Goal: Task Accomplishment & Management: Manage account settings

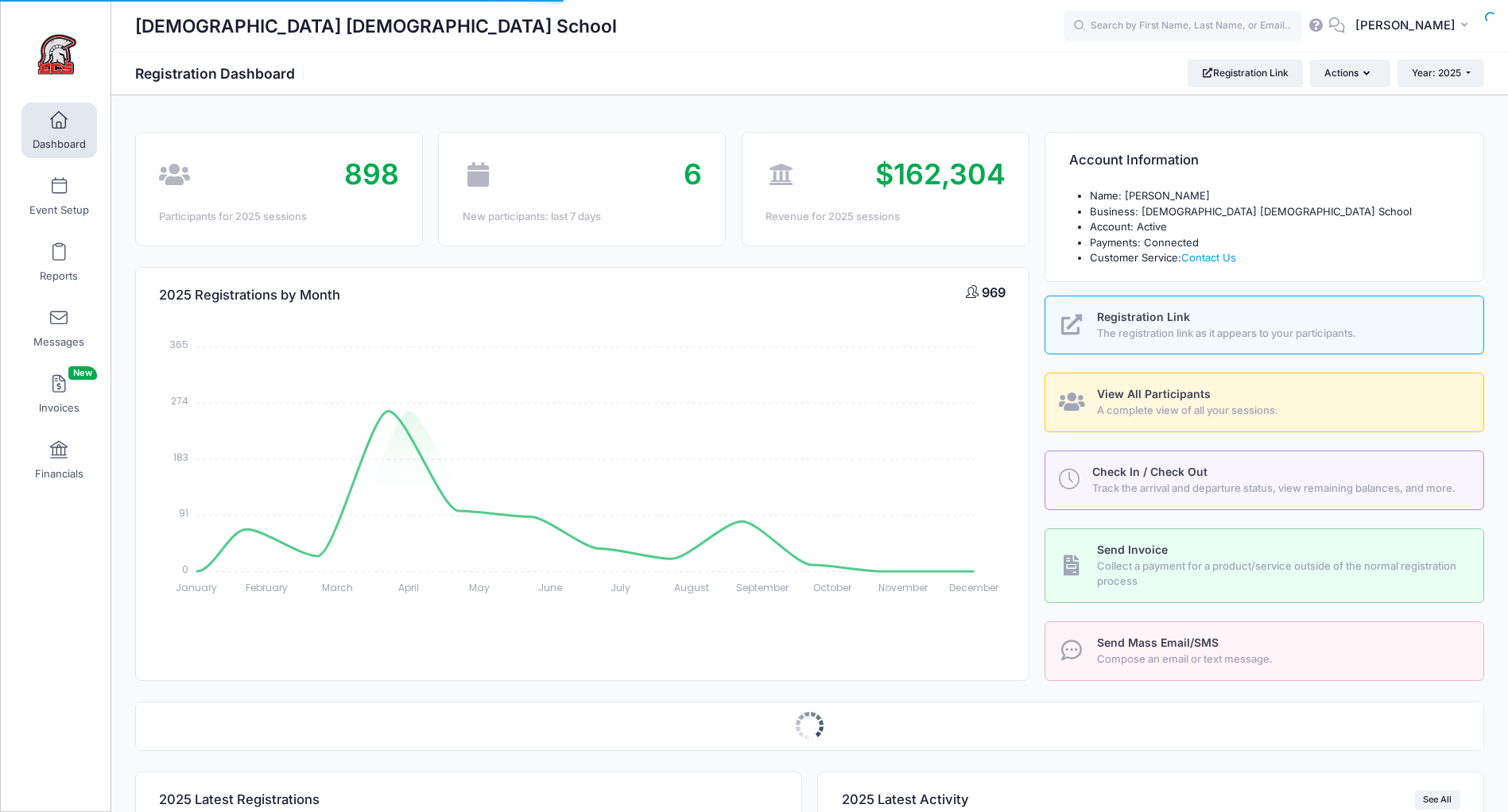
select select
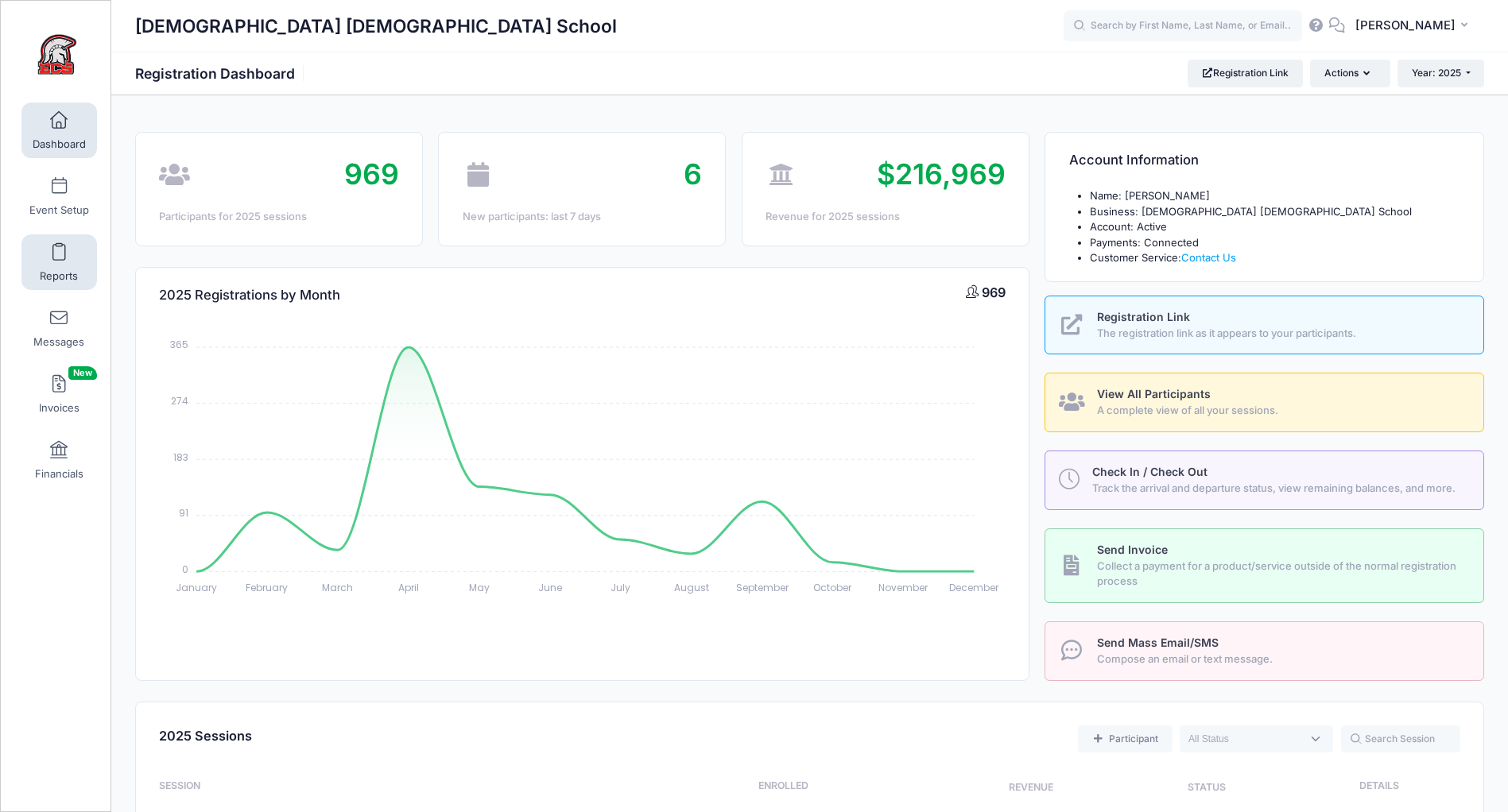
click at [62, 261] on link "Reports" at bounding box center [59, 262] width 76 height 56
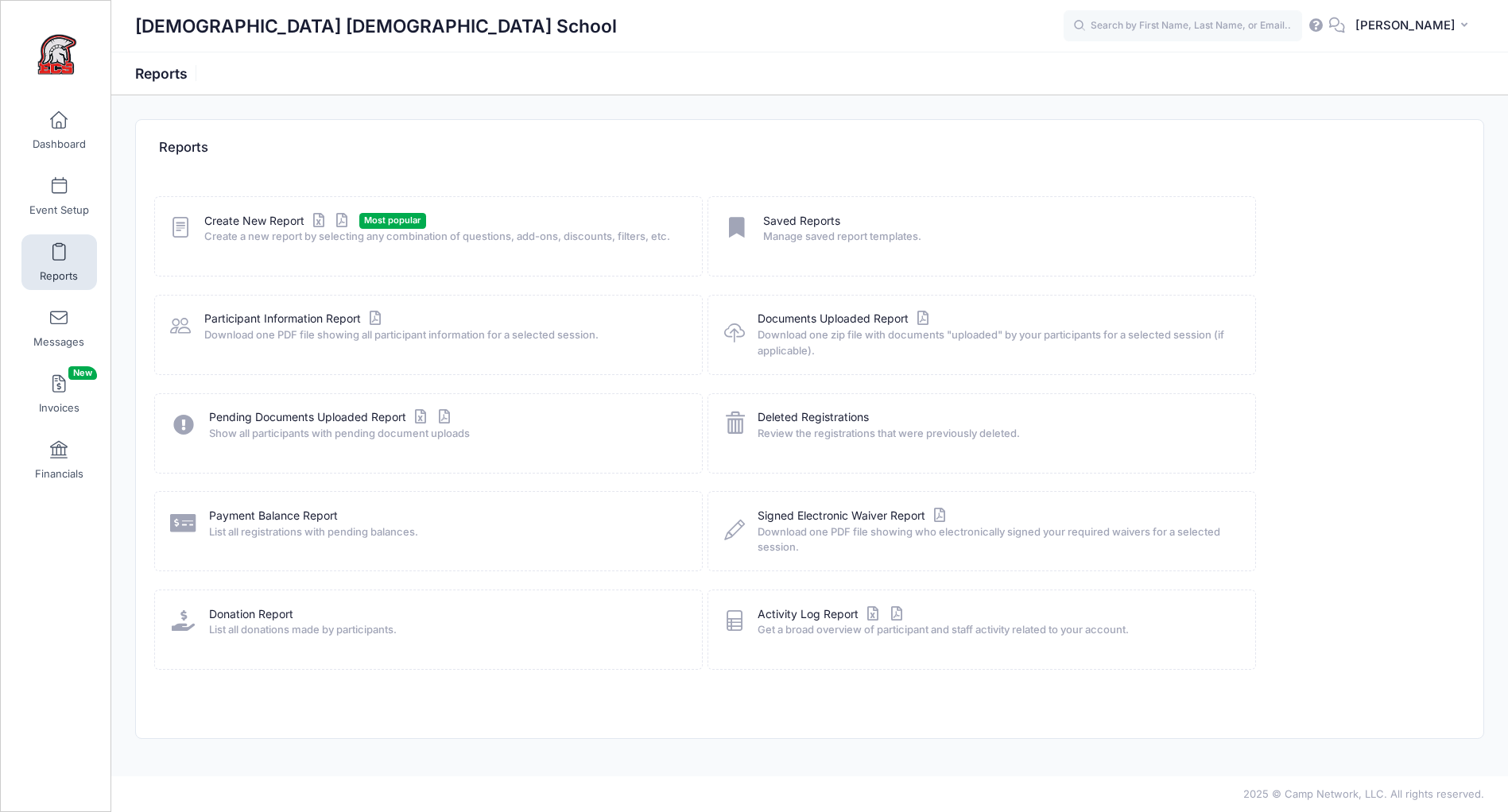
click at [241, 229] on span "Create a new report by selecting any combination of questions, add-ons, discoun…" at bounding box center [443, 237] width 477 height 16
click at [243, 222] on link "Create New Report" at bounding box center [278, 221] width 148 height 17
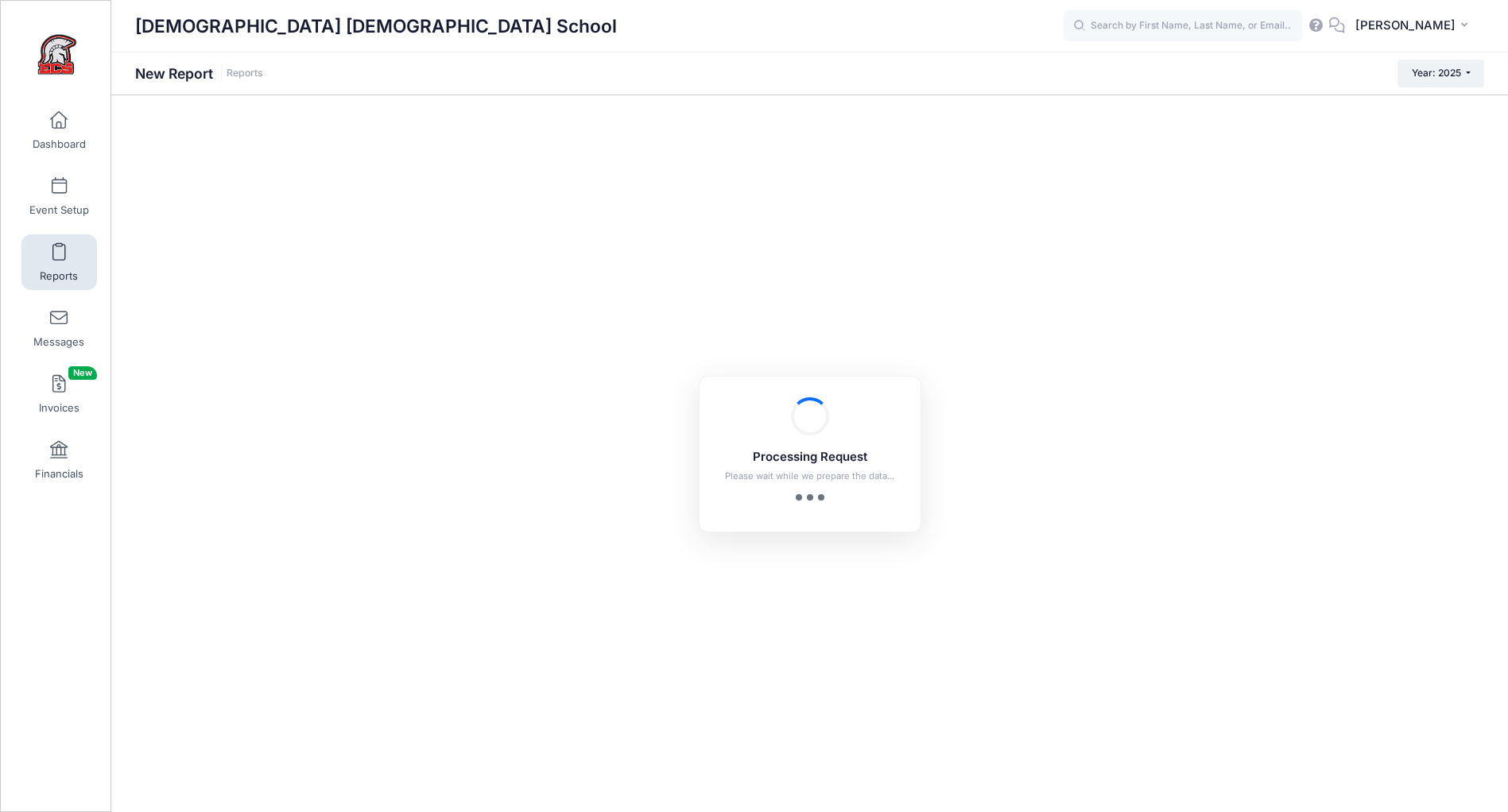
checkbox input "true"
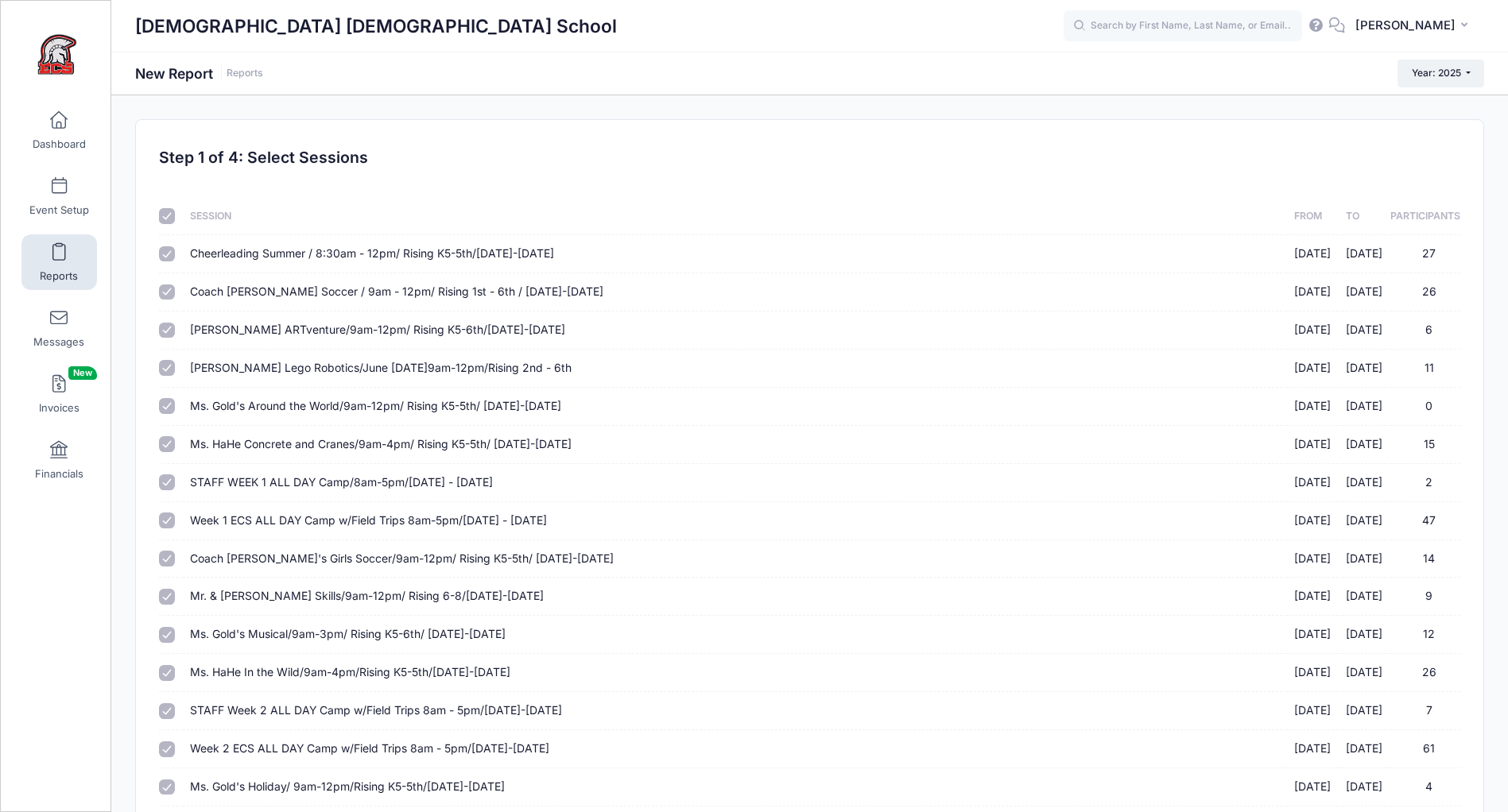
click at [163, 216] on input "checkbox" at bounding box center [167, 216] width 16 height 16
checkbox input "false"
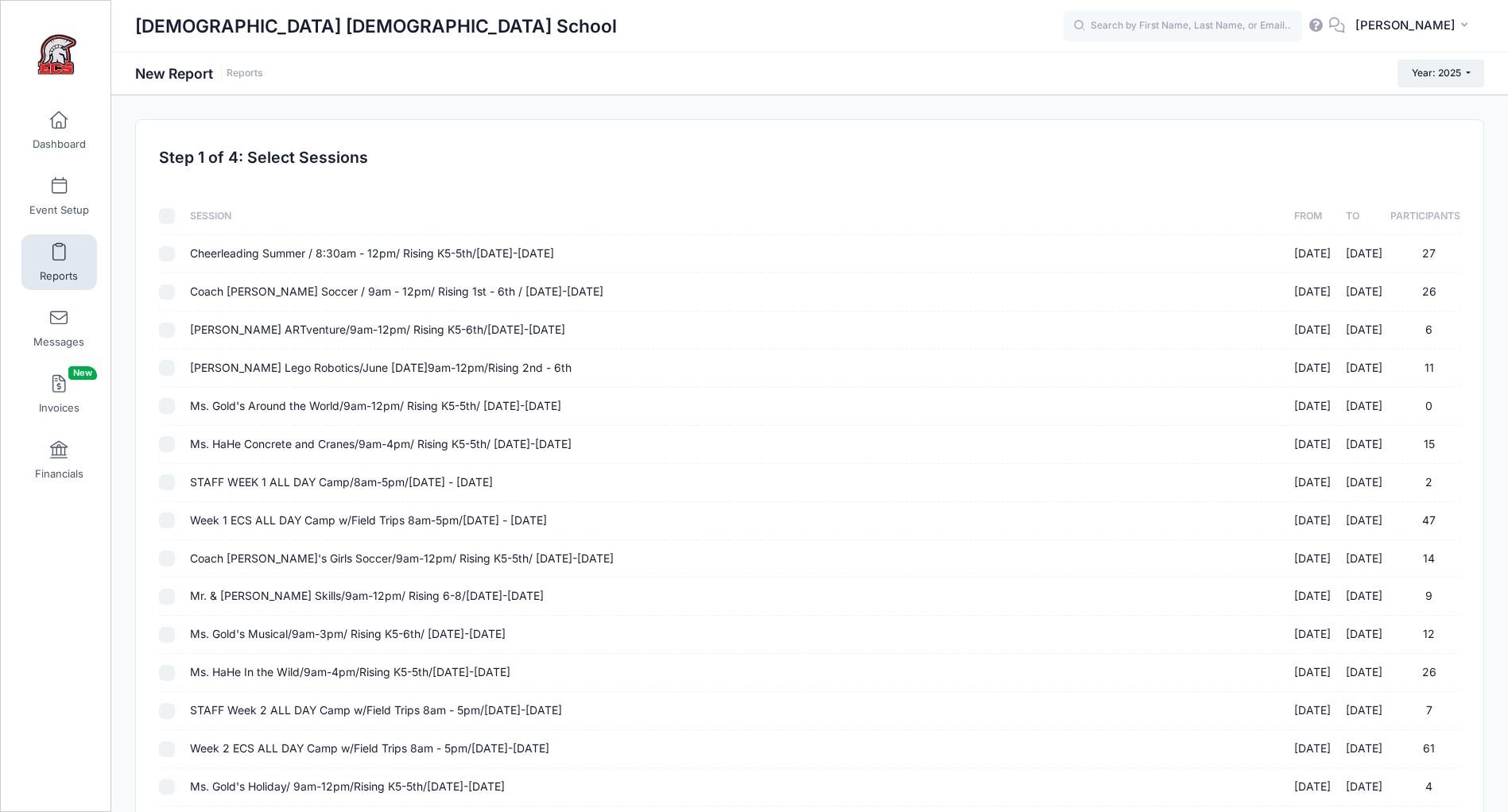
checkbox input "false"
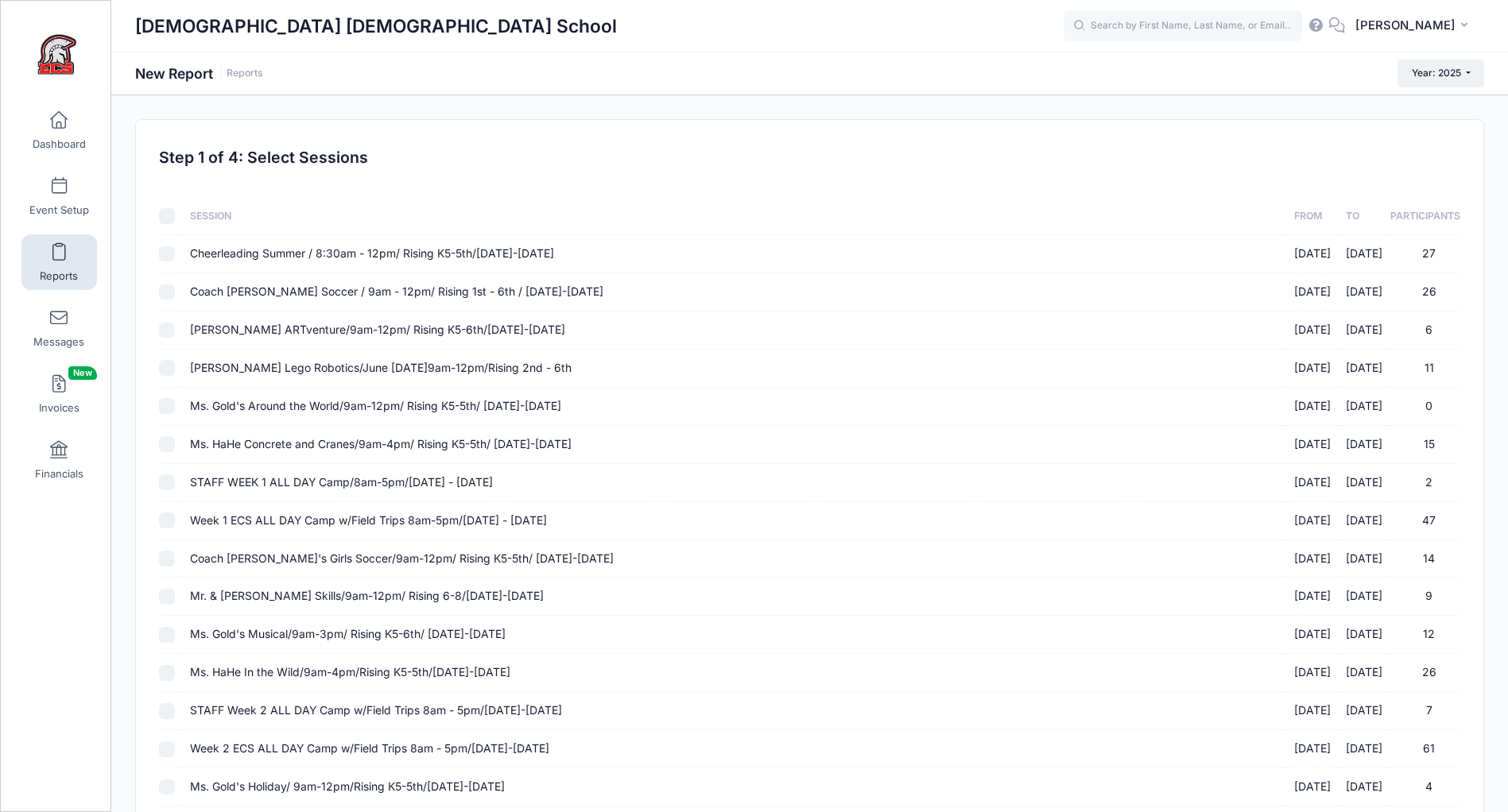
checkbox input "false"
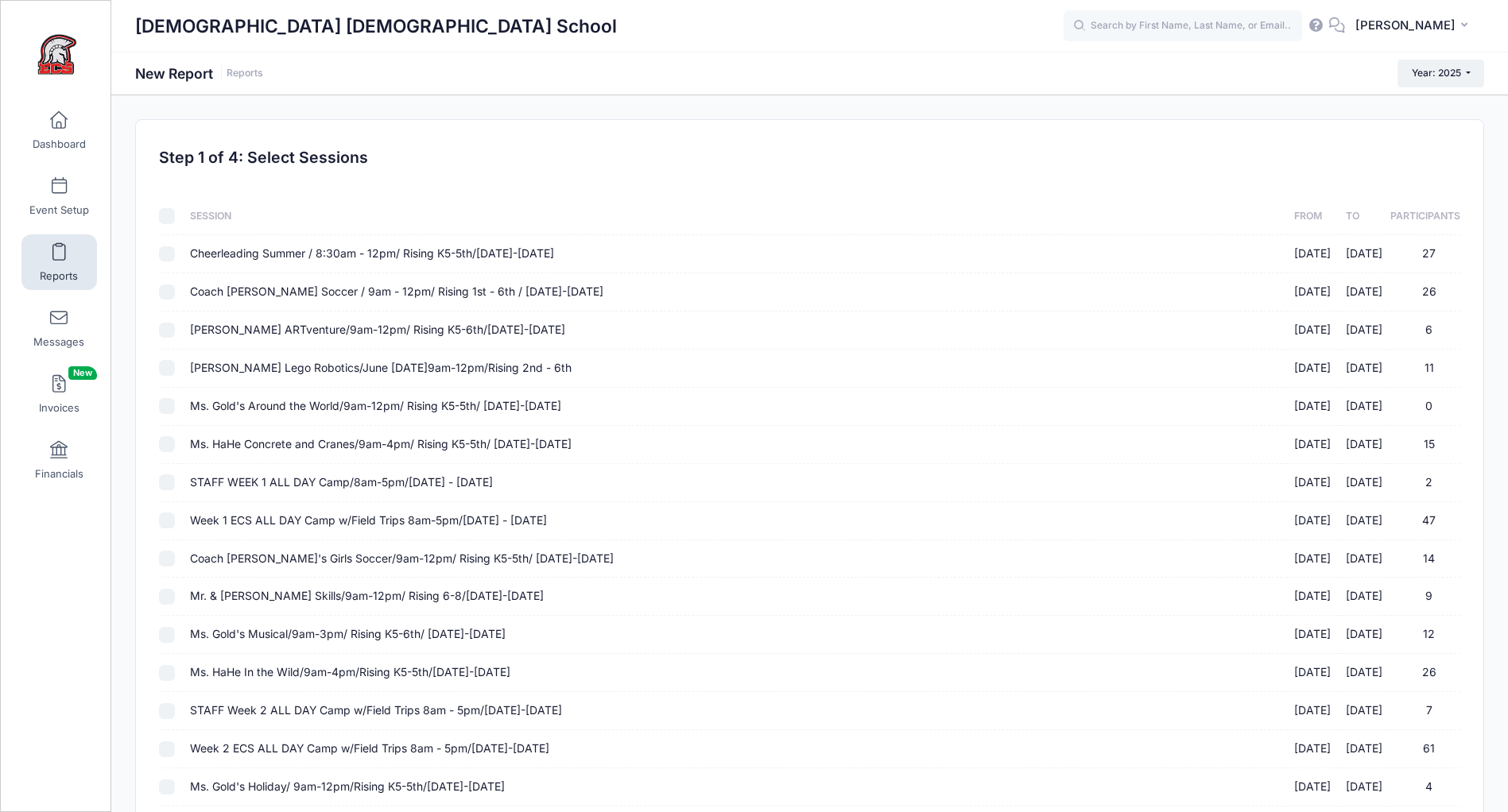
checkbox input "false"
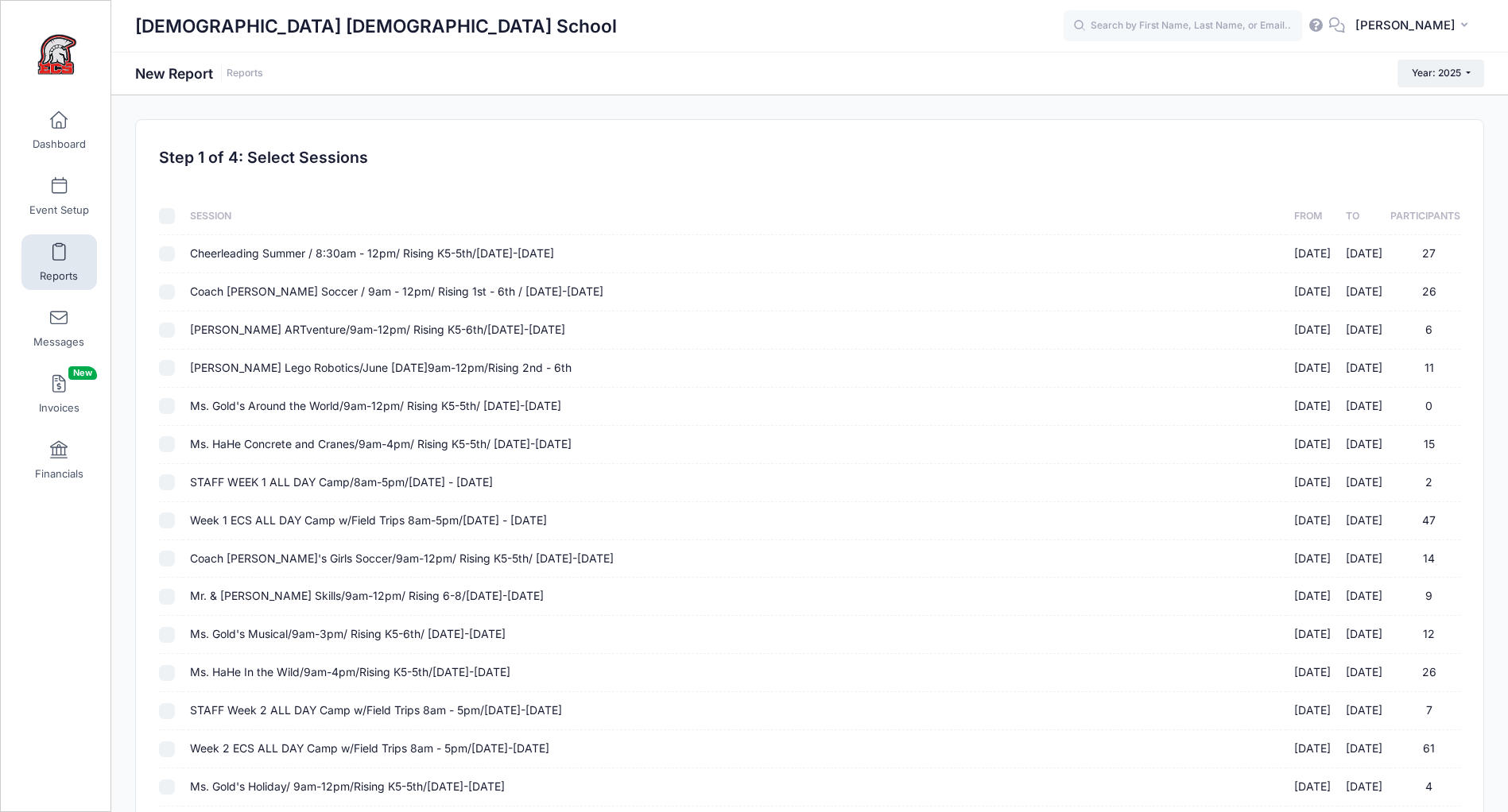
checkbox input "false"
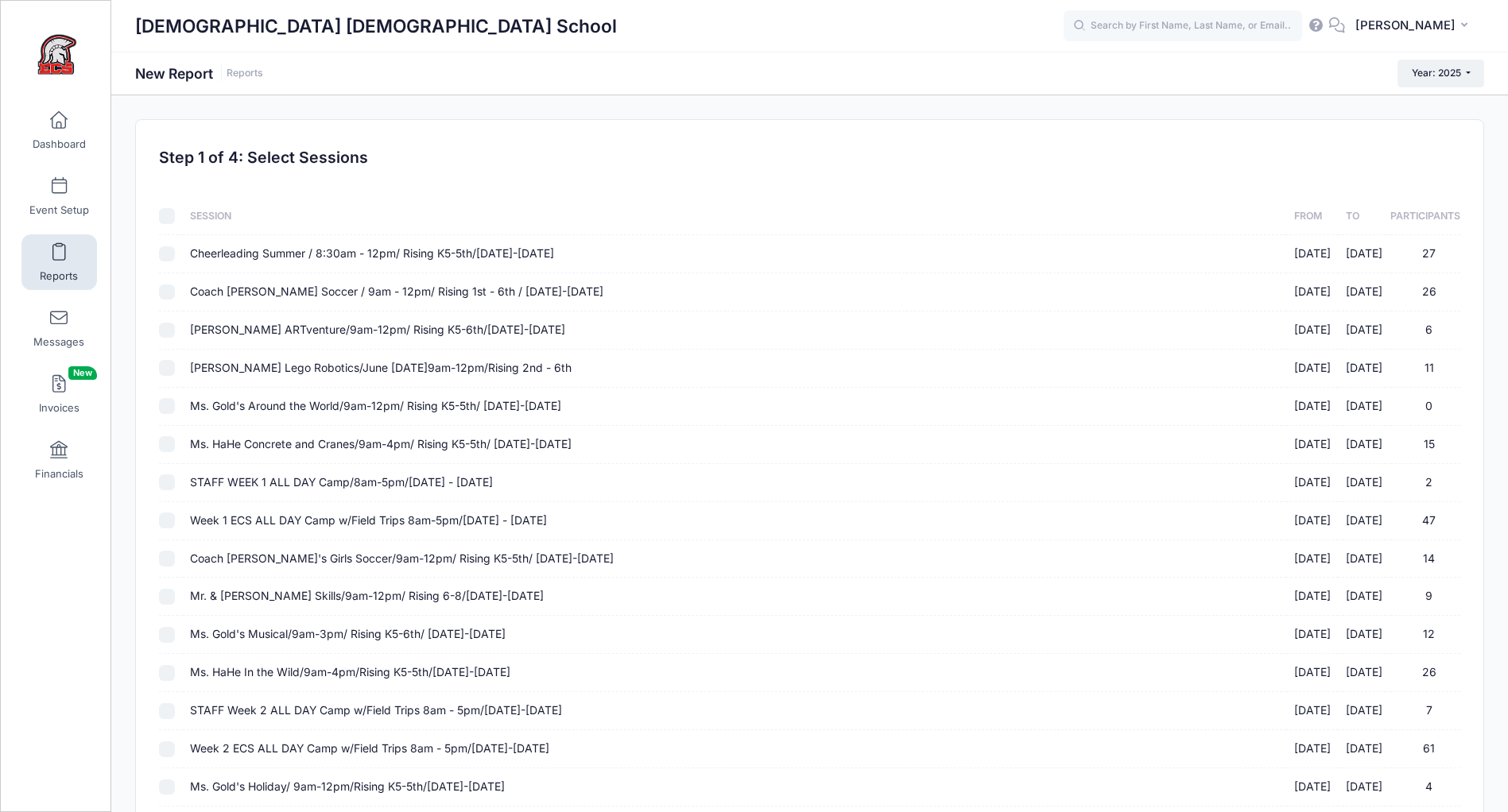
checkbox input "false"
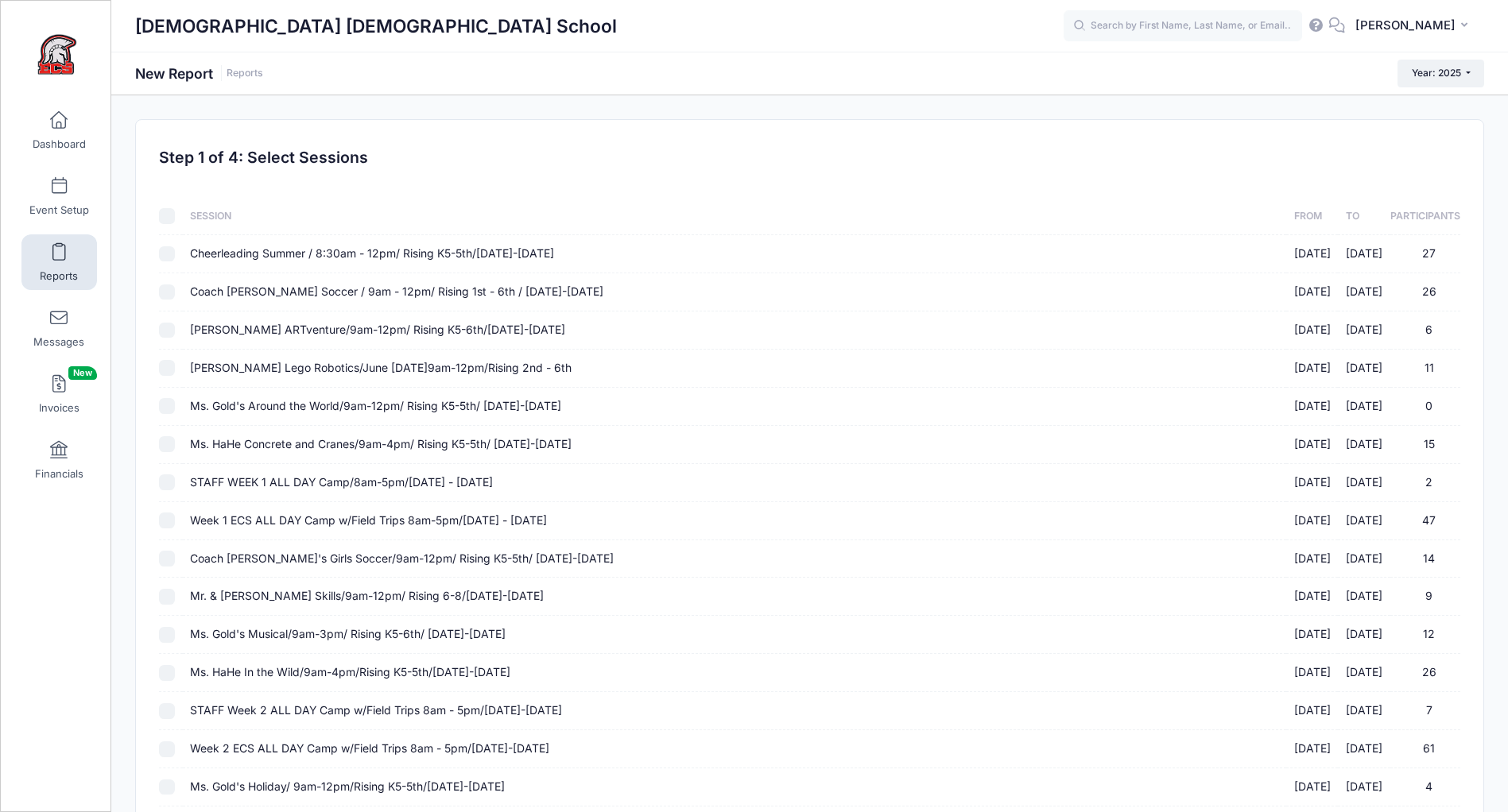
checkbox input "false"
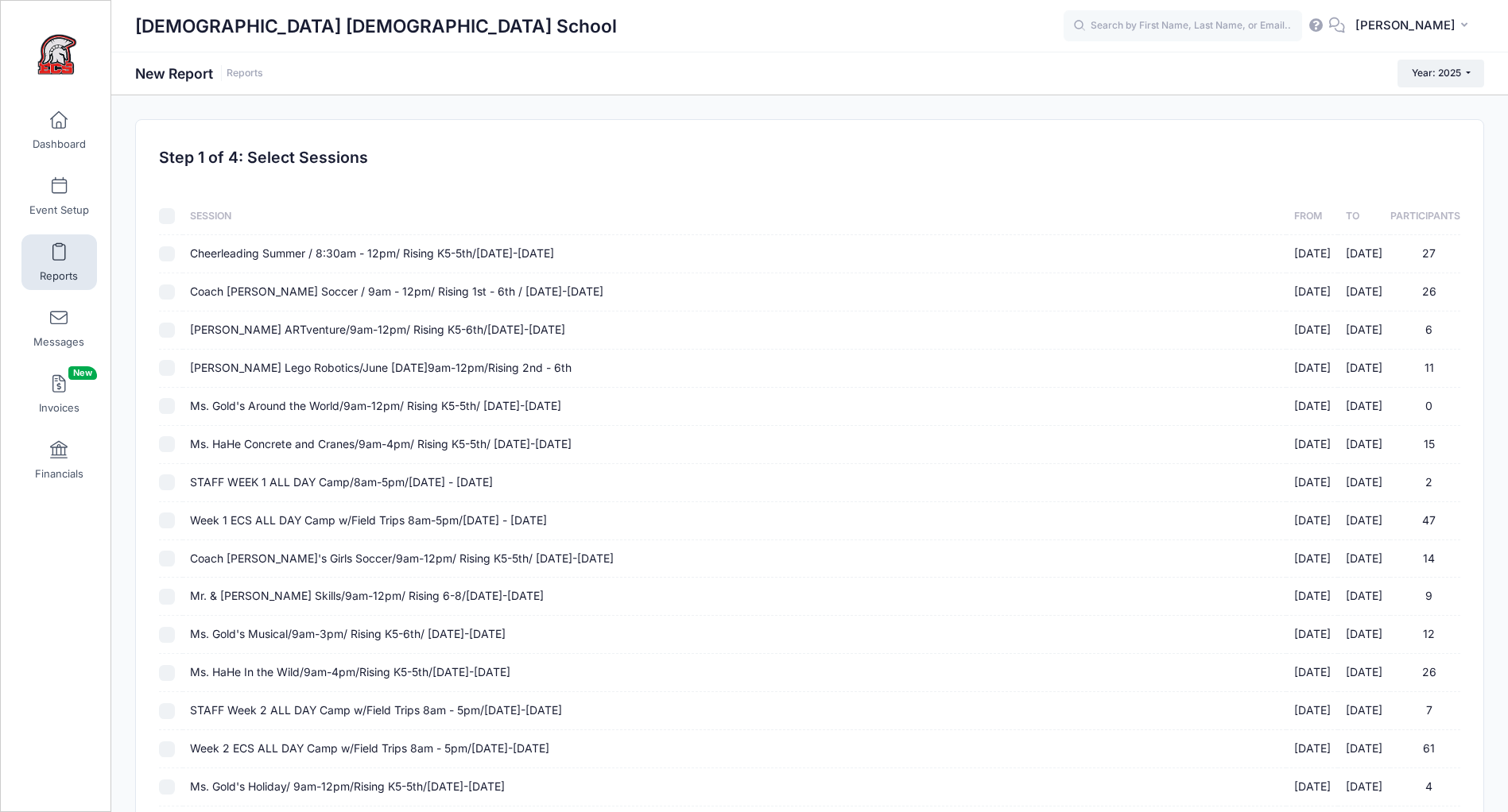
checkbox input "false"
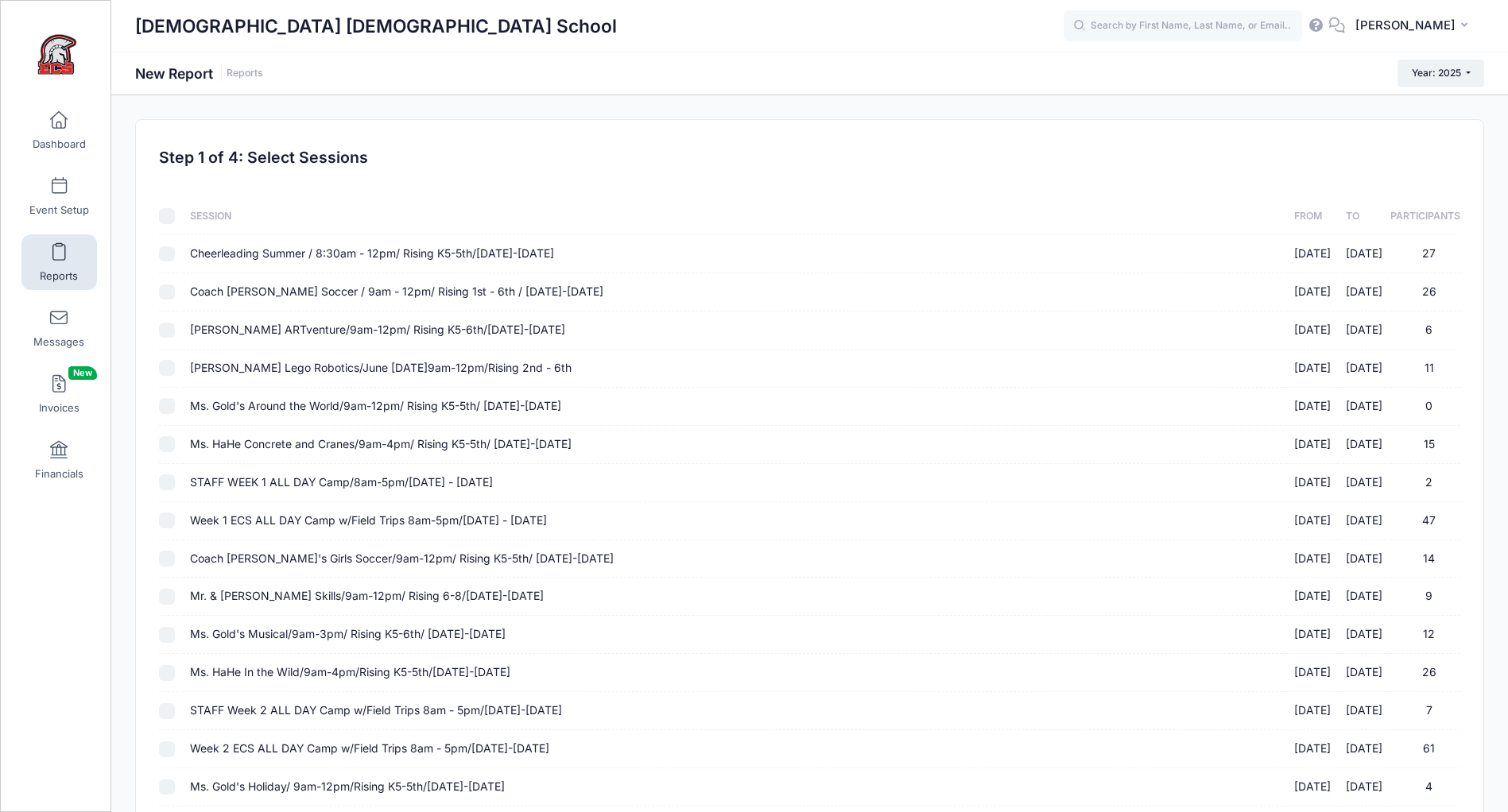
checkbox input "false"
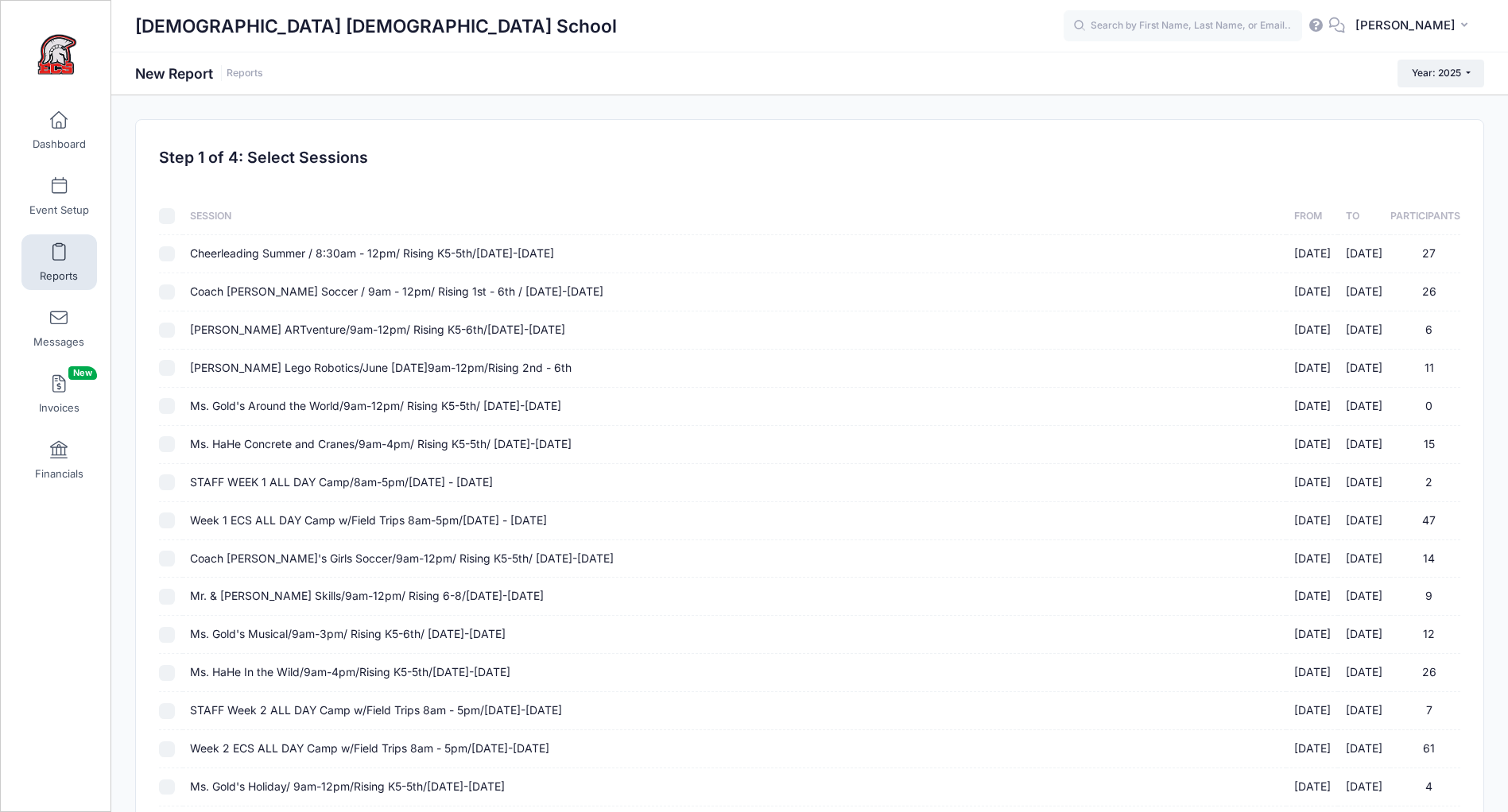
checkbox input "false"
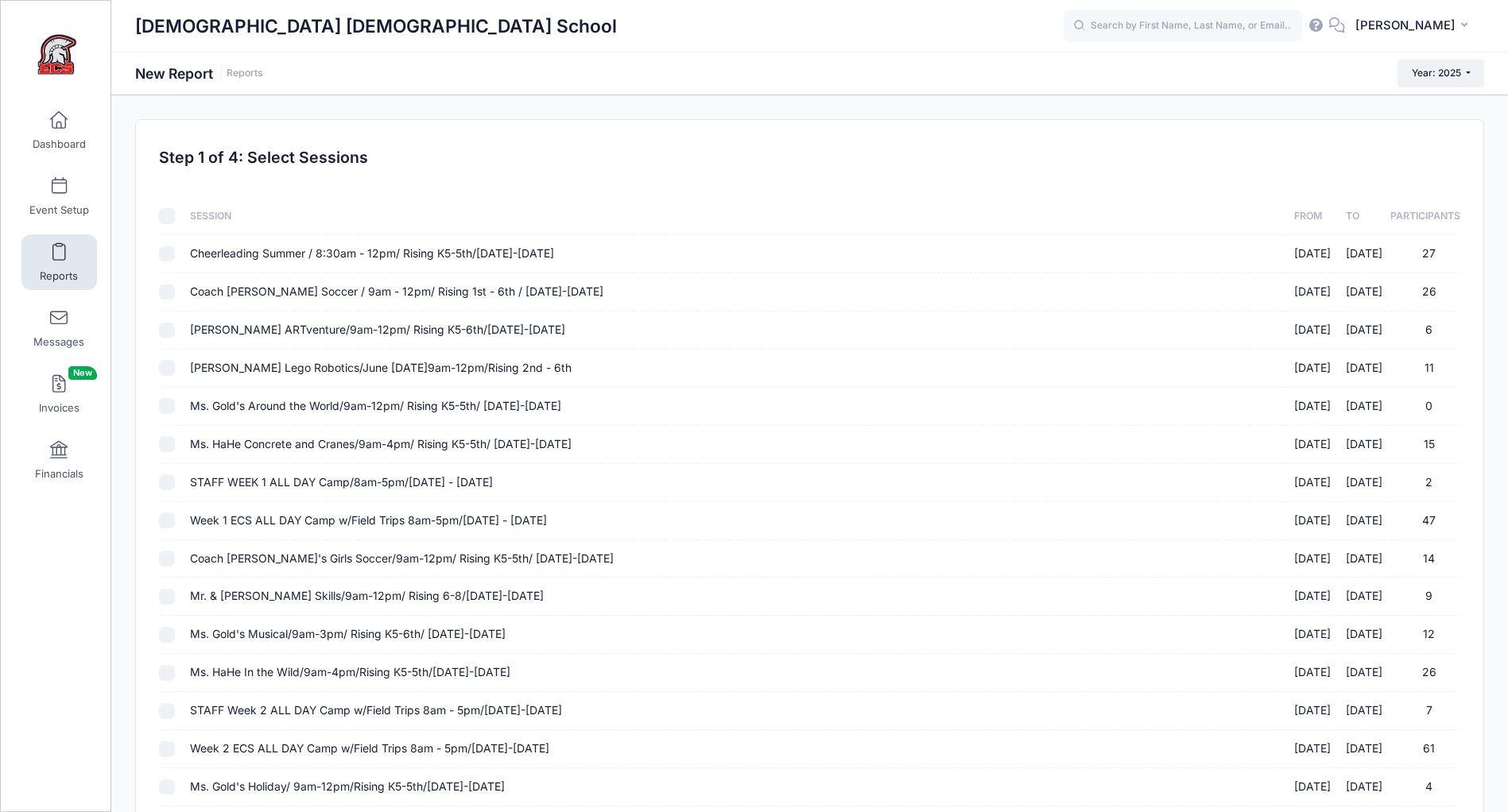
checkbox input "false"
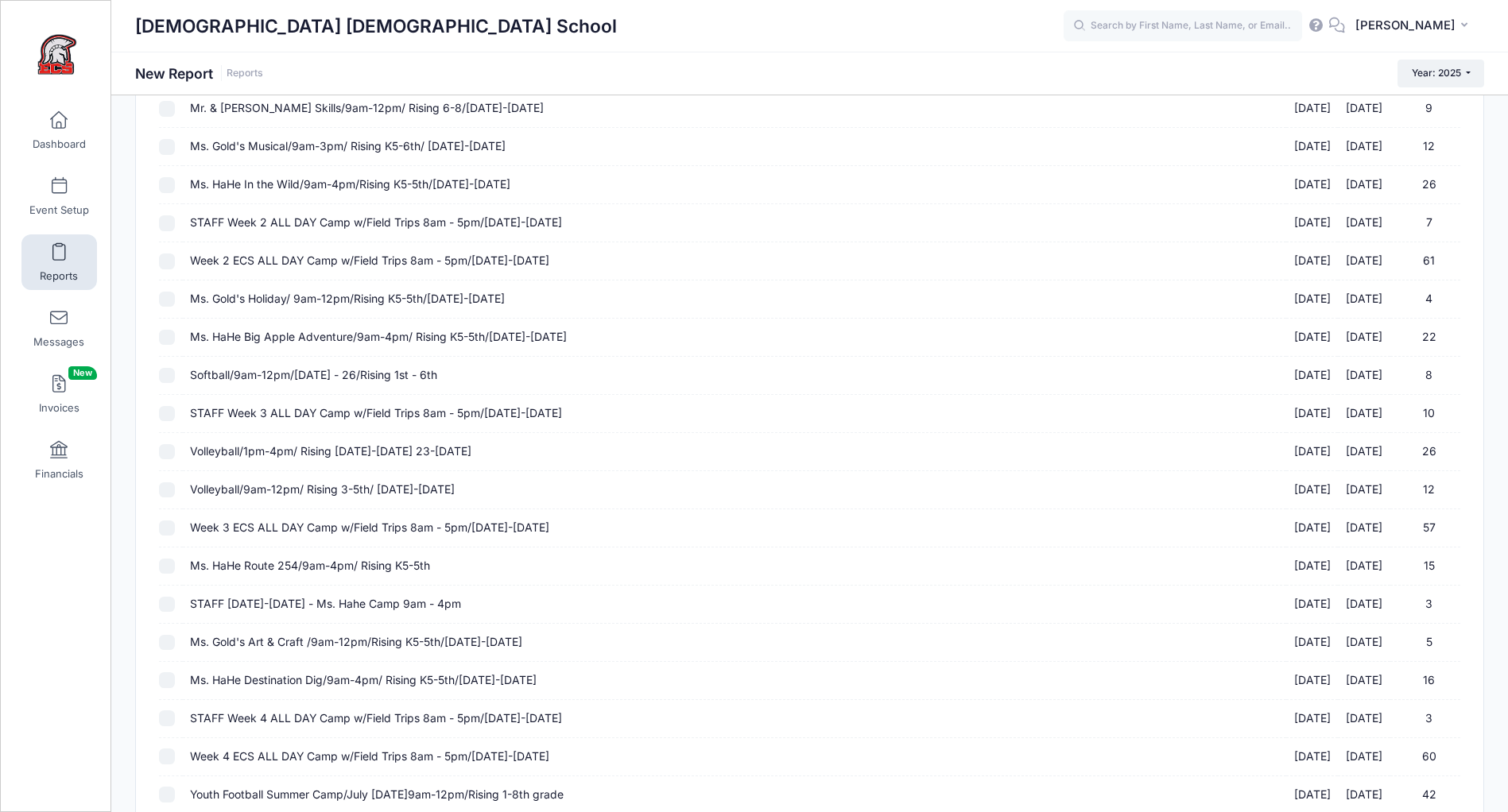
scroll to position [1489, 0]
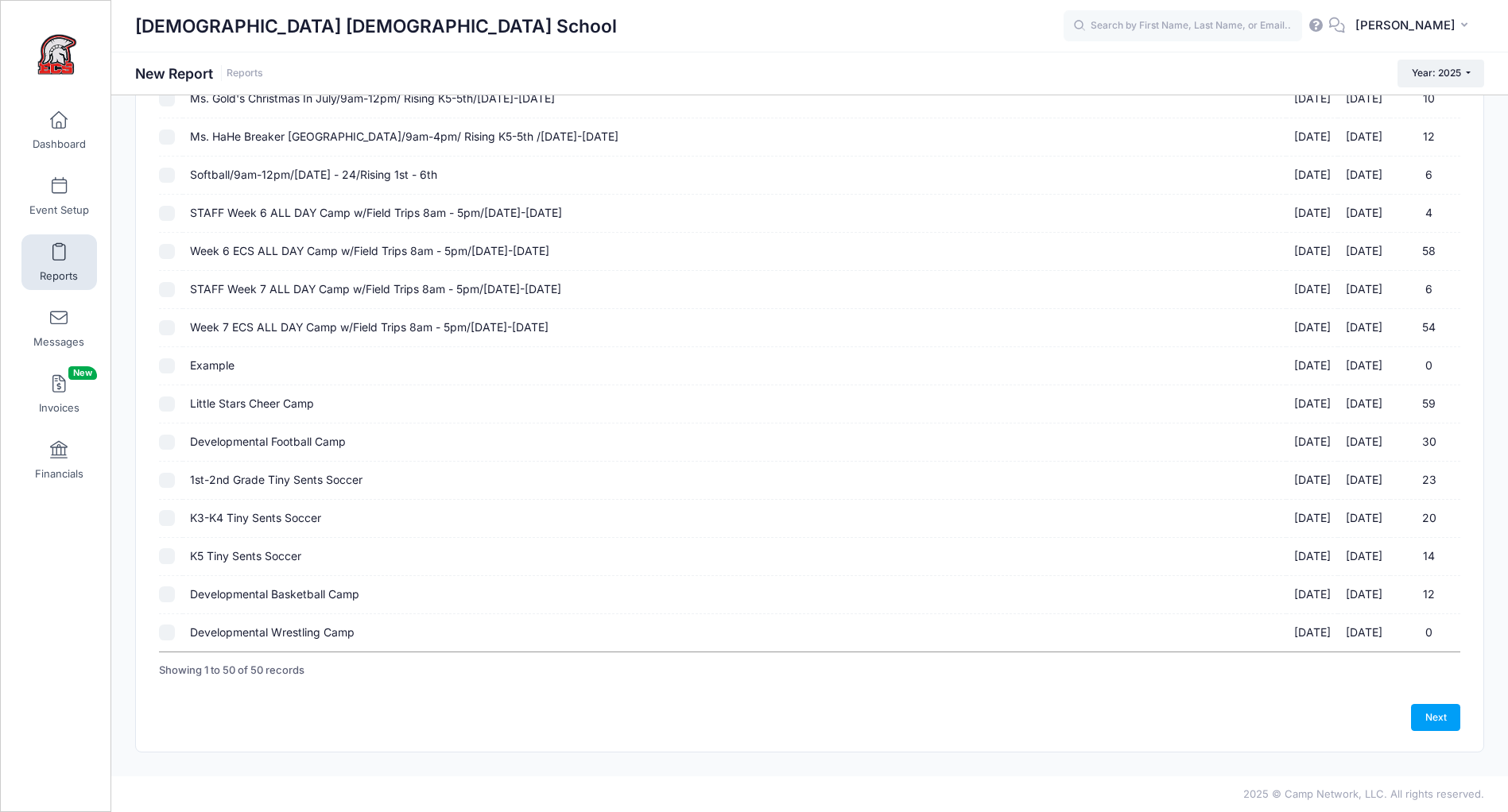
click at [165, 593] on input "Developmental Basketball Camp 10/20/2025 - 10/24/2025 12" at bounding box center [167, 594] width 16 height 16
checkbox input "true"
click at [1448, 718] on link "Next" at bounding box center [1435, 718] width 49 height 27
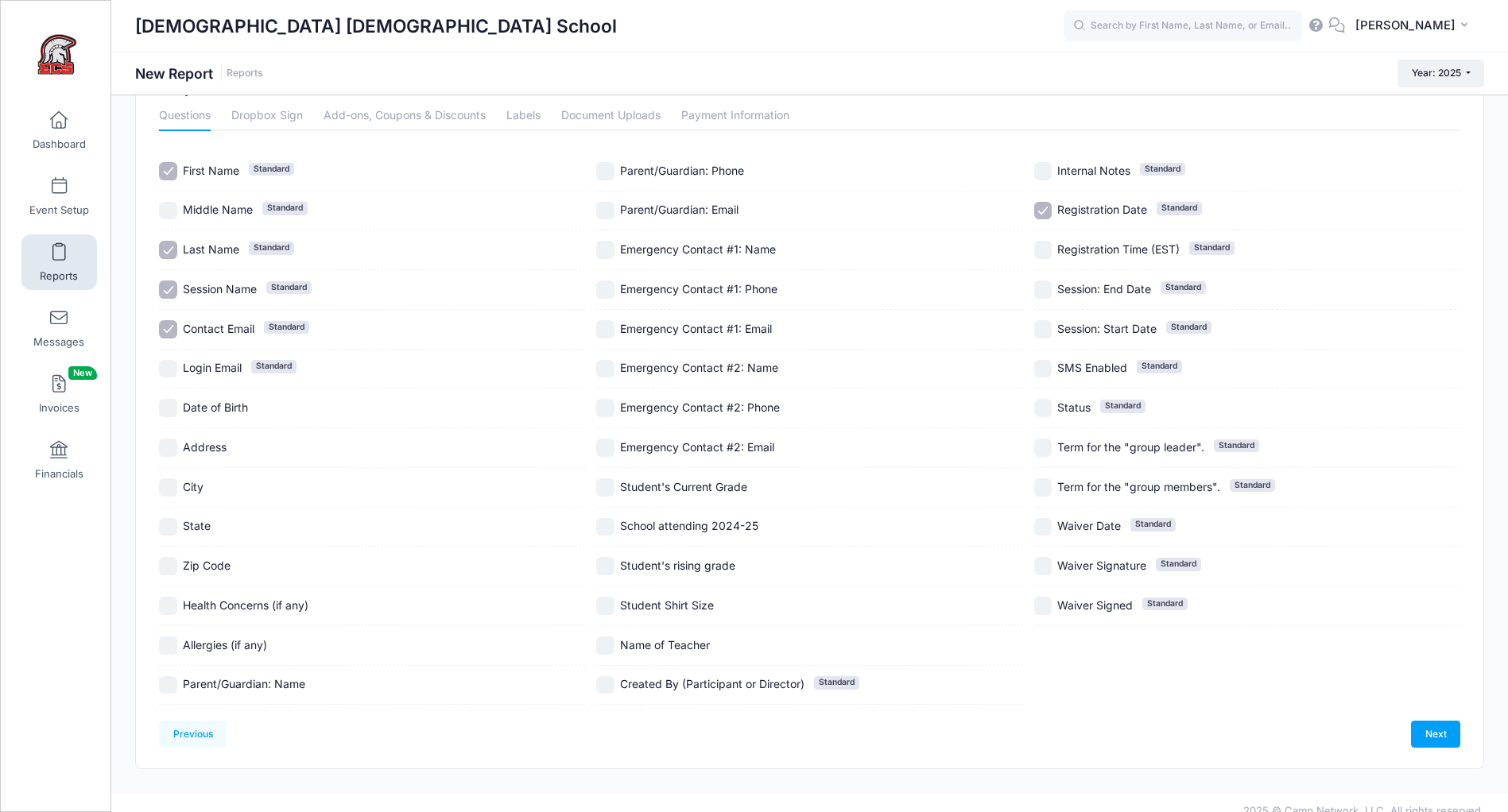
scroll to position [71, 0]
click at [601, 488] on input "Student's Current Grade" at bounding box center [605, 486] width 19 height 19
checkbox input "true"
drag, startPoint x: 609, startPoint y: 642, endPoint x: 595, endPoint y: 645, distance: 14.3
click at [609, 643] on input "Name of Teacher" at bounding box center [605, 645] width 19 height 19
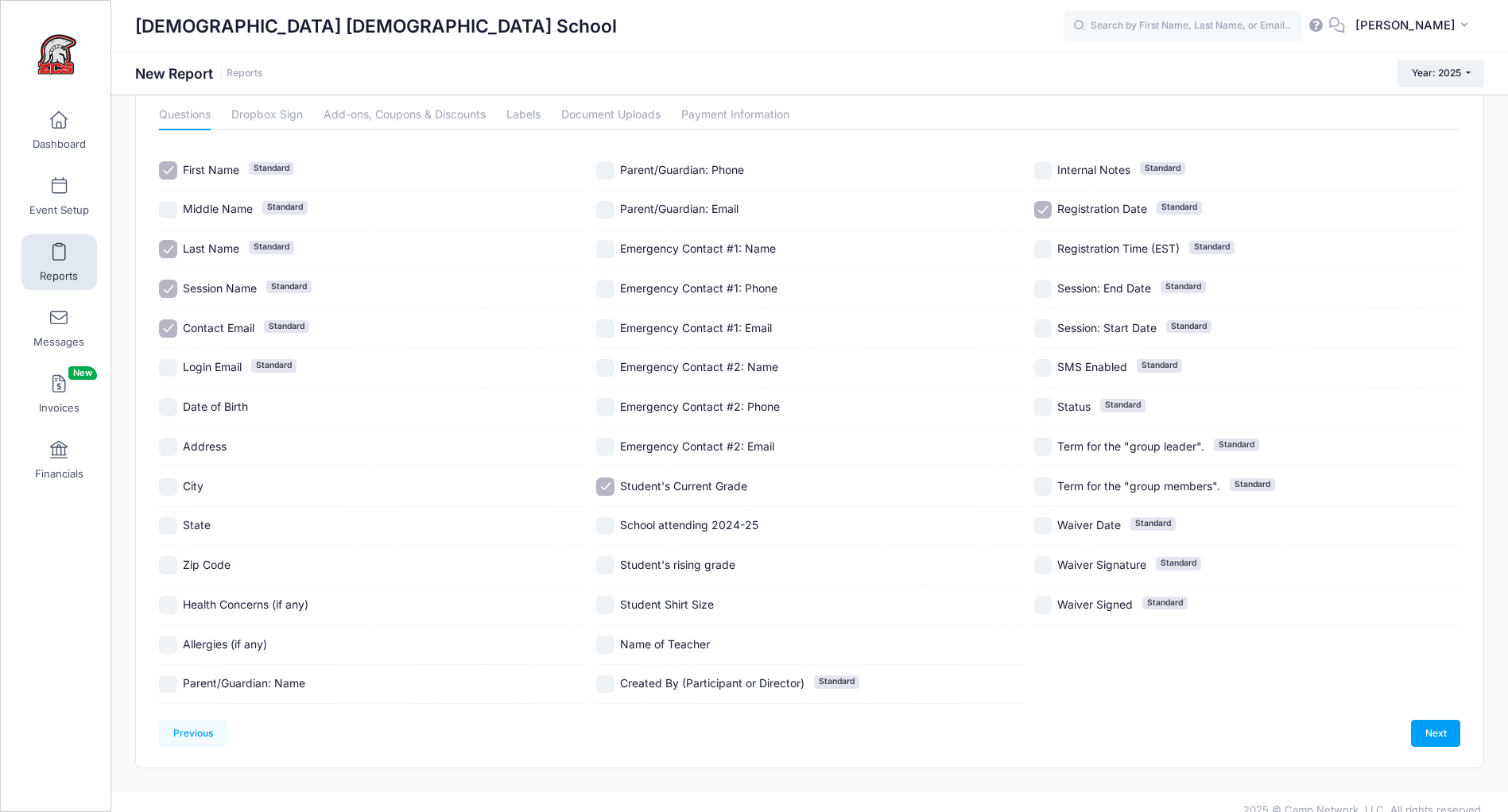
checkbox input "true"
click at [719, 114] on link "Payment Information" at bounding box center [736, 116] width 109 height 28
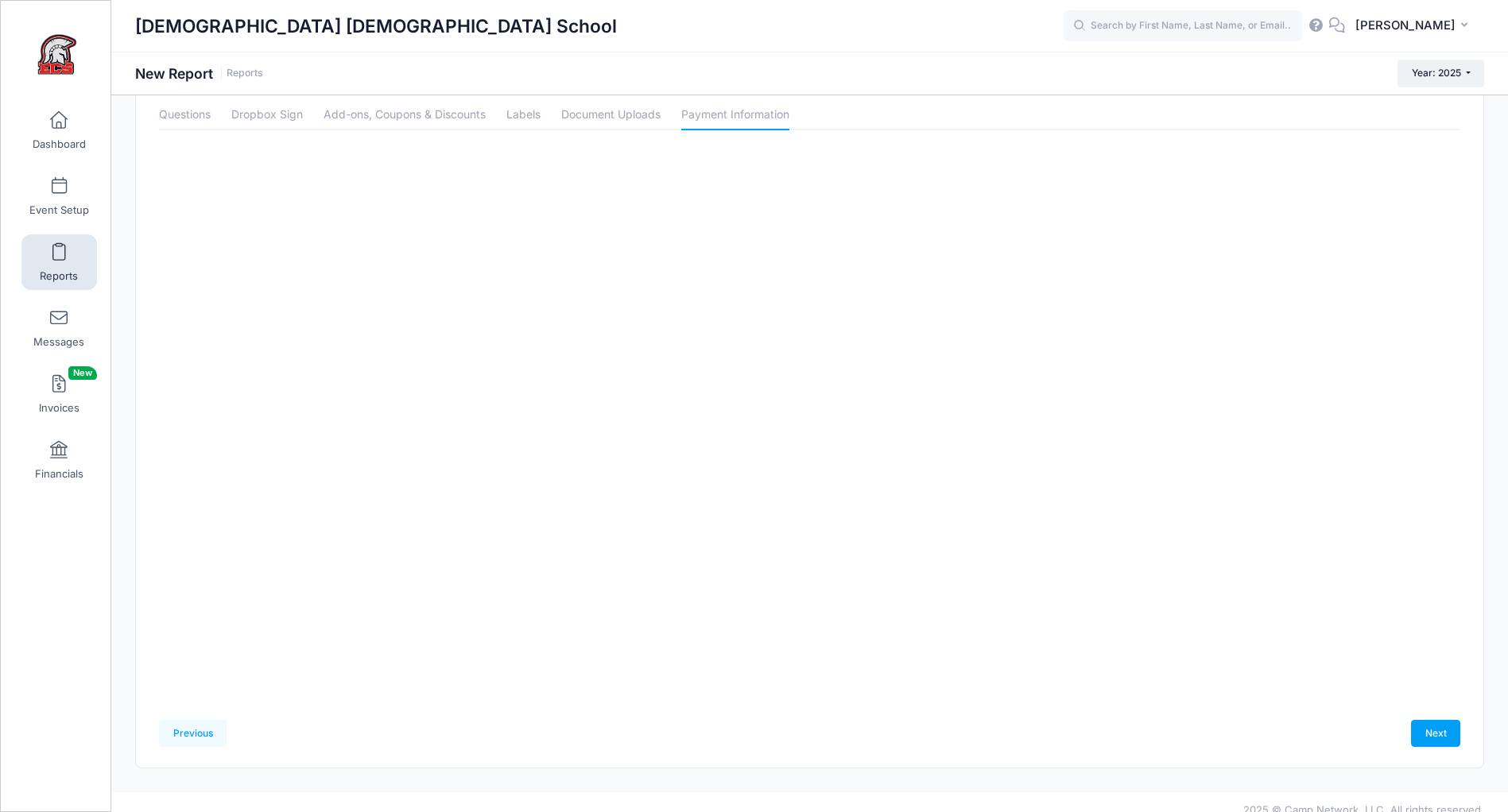
scroll to position [0, 0]
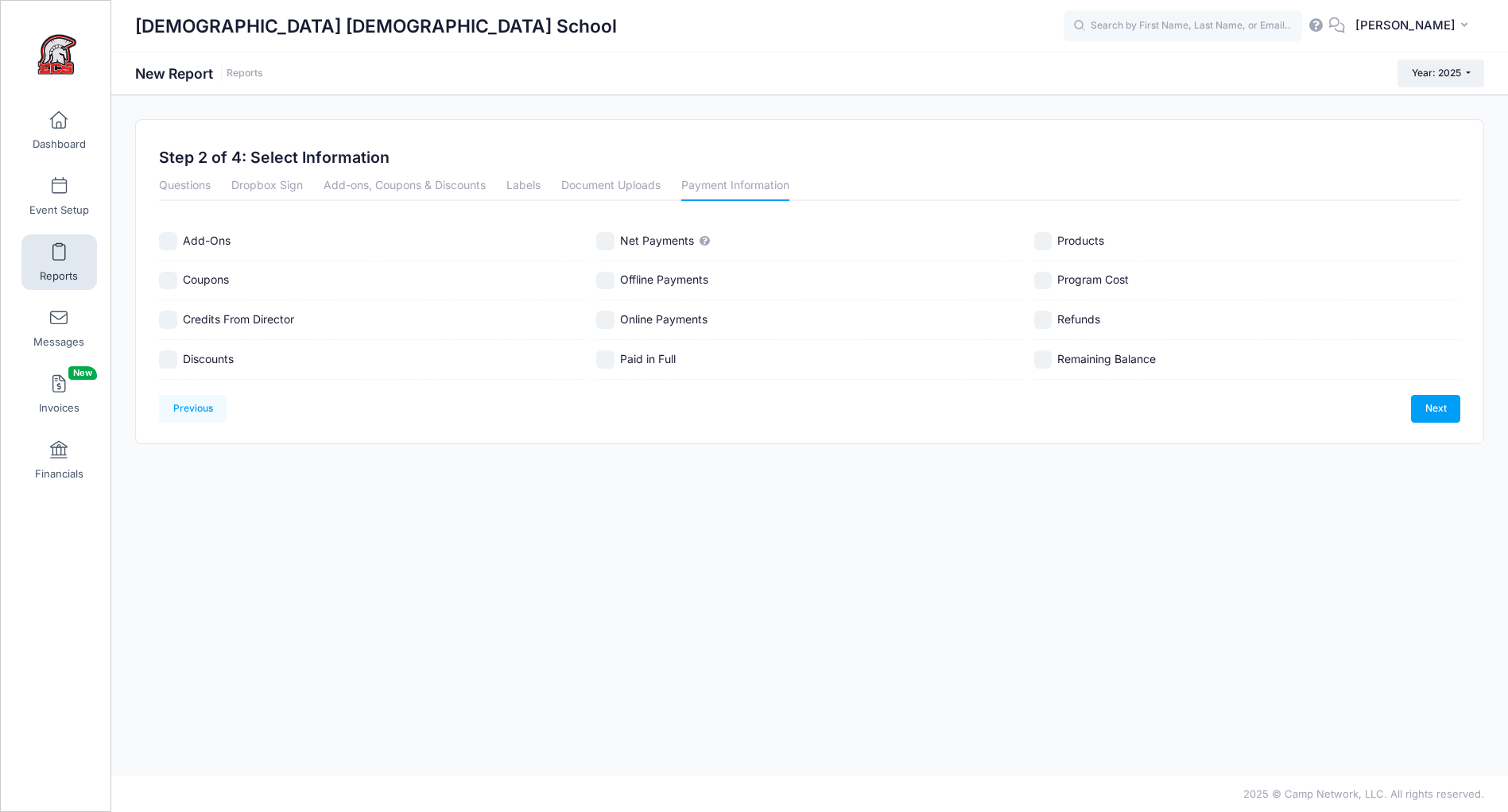
click at [607, 363] on input "Paid in Full" at bounding box center [605, 359] width 19 height 19
checkbox input "true"
click at [1052, 320] on label "Refunds" at bounding box center [1246, 319] width 426 height 19
click at [1048, 320] on input "Refunds" at bounding box center [1043, 319] width 19 height 19
click at [1049, 320] on input "Refunds" at bounding box center [1043, 319] width 19 height 19
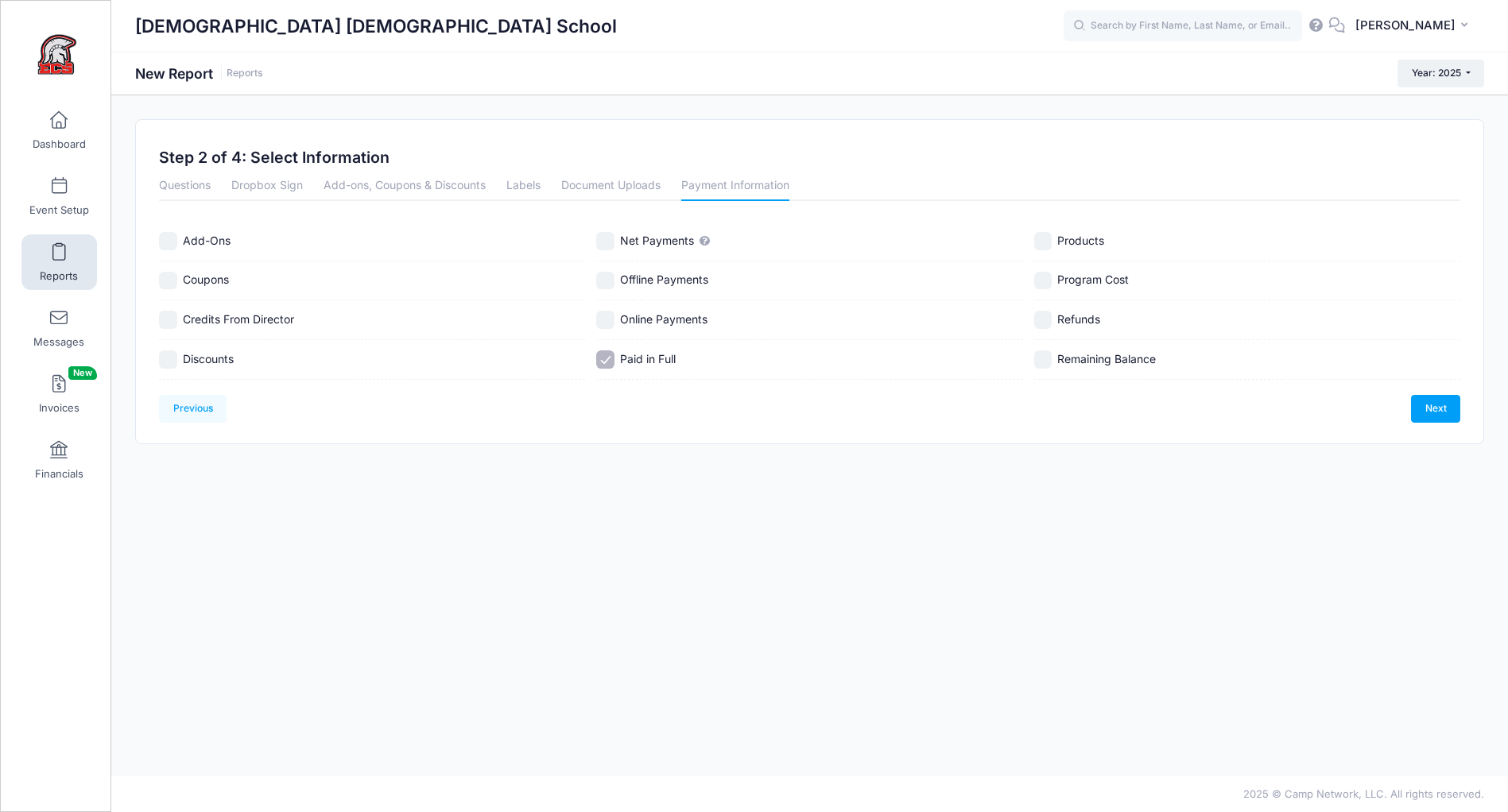
checkbox input "true"
click at [1451, 407] on link "Next" at bounding box center [1435, 408] width 49 height 27
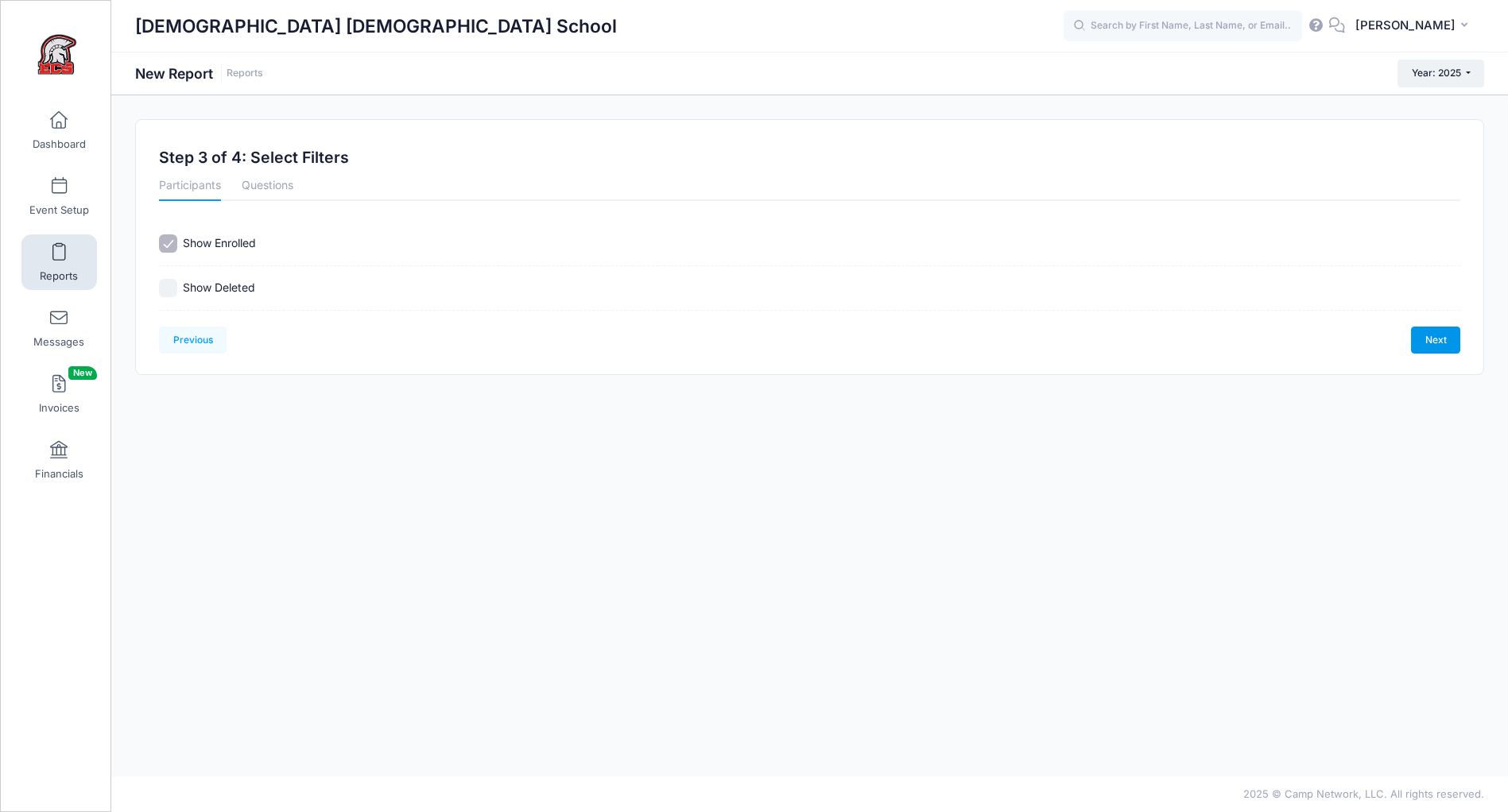
click at [1423, 335] on link "Next" at bounding box center [1435, 340] width 49 height 27
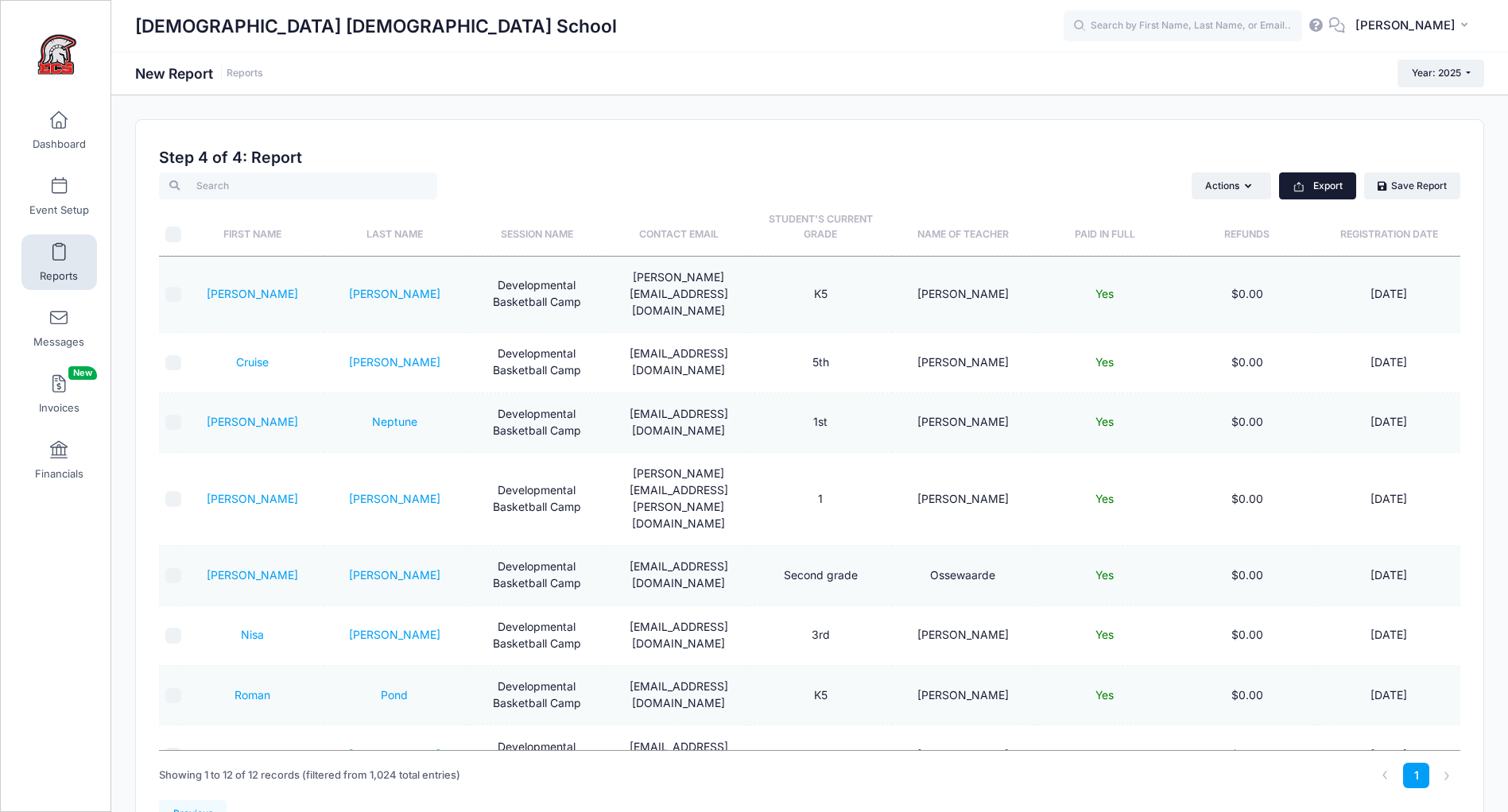
click at [1330, 186] on button "Export" at bounding box center [1318, 186] width 77 height 27
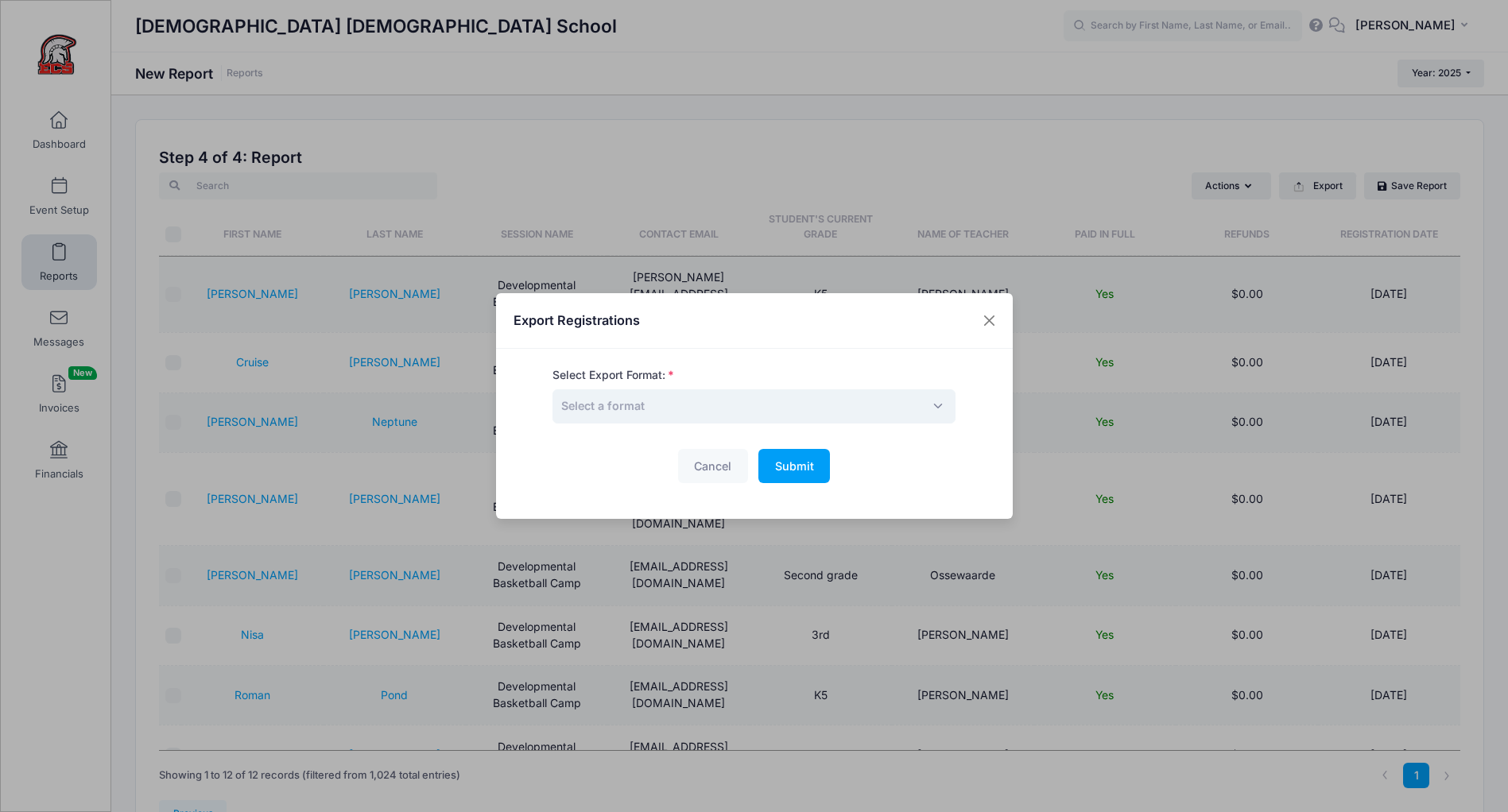
click at [628, 406] on span "Select a format" at bounding box center [603, 406] width 84 height 13
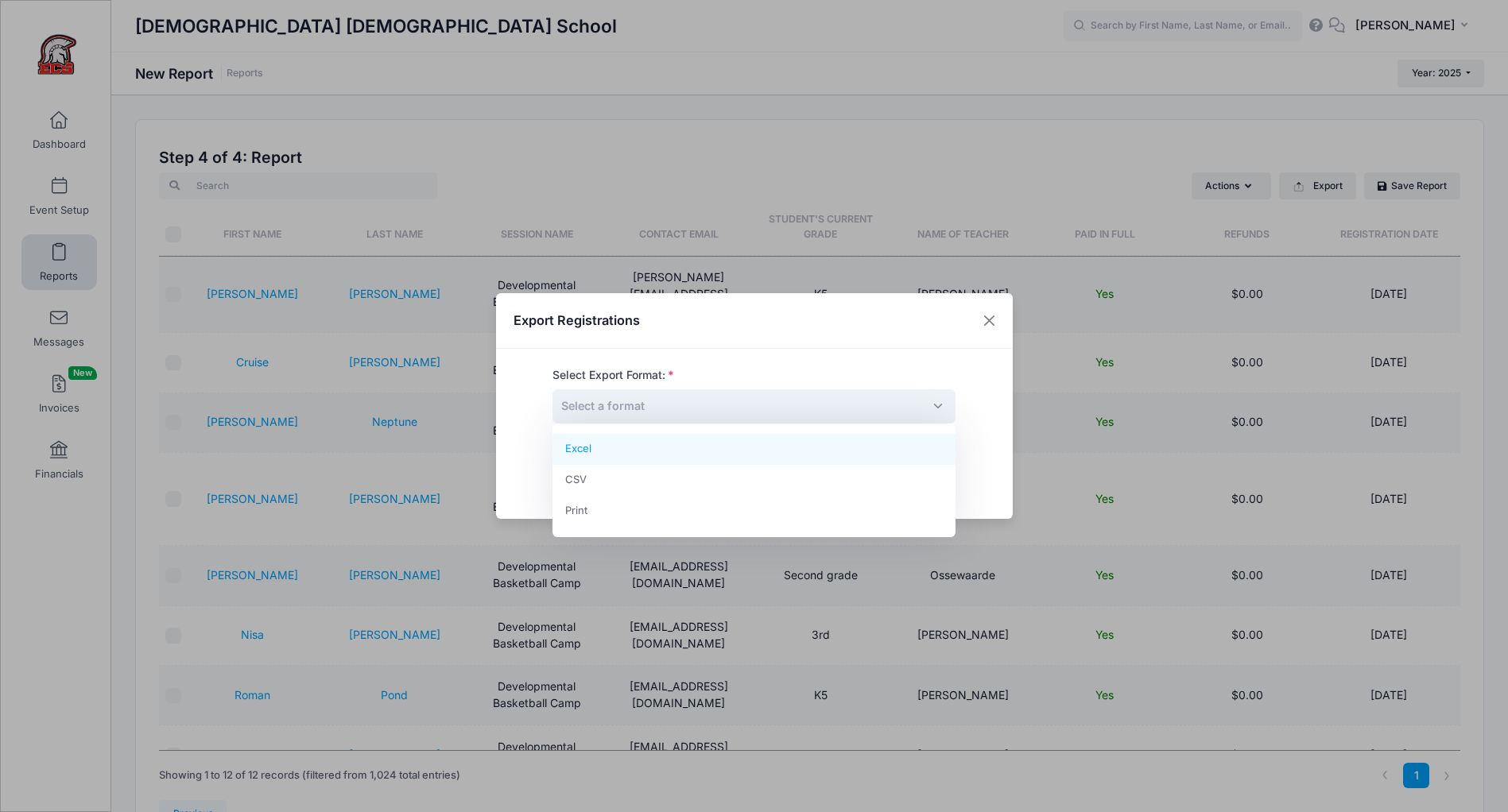
select select "excel"
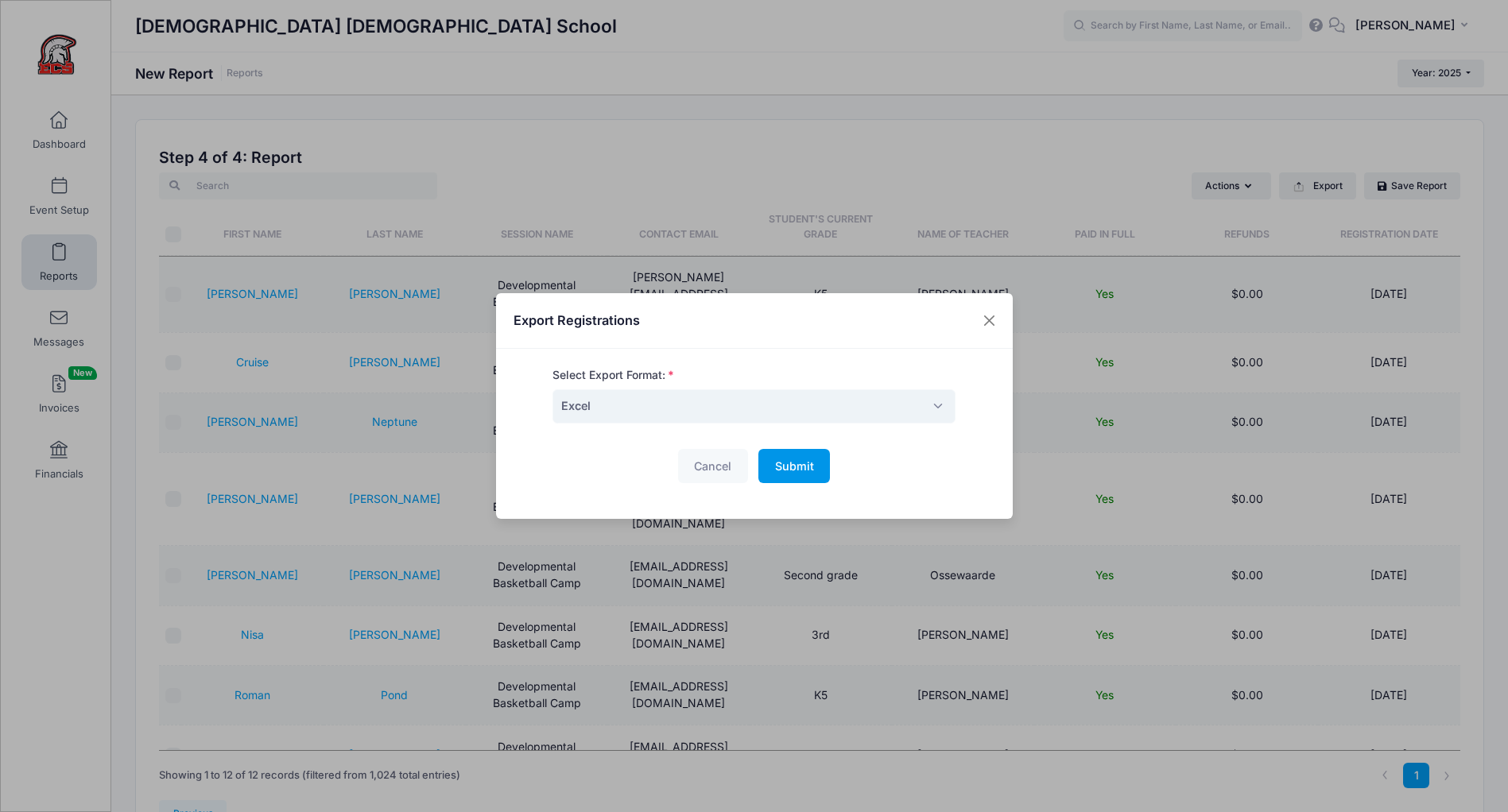
click at [801, 466] on span "Submit" at bounding box center [794, 465] width 39 height 13
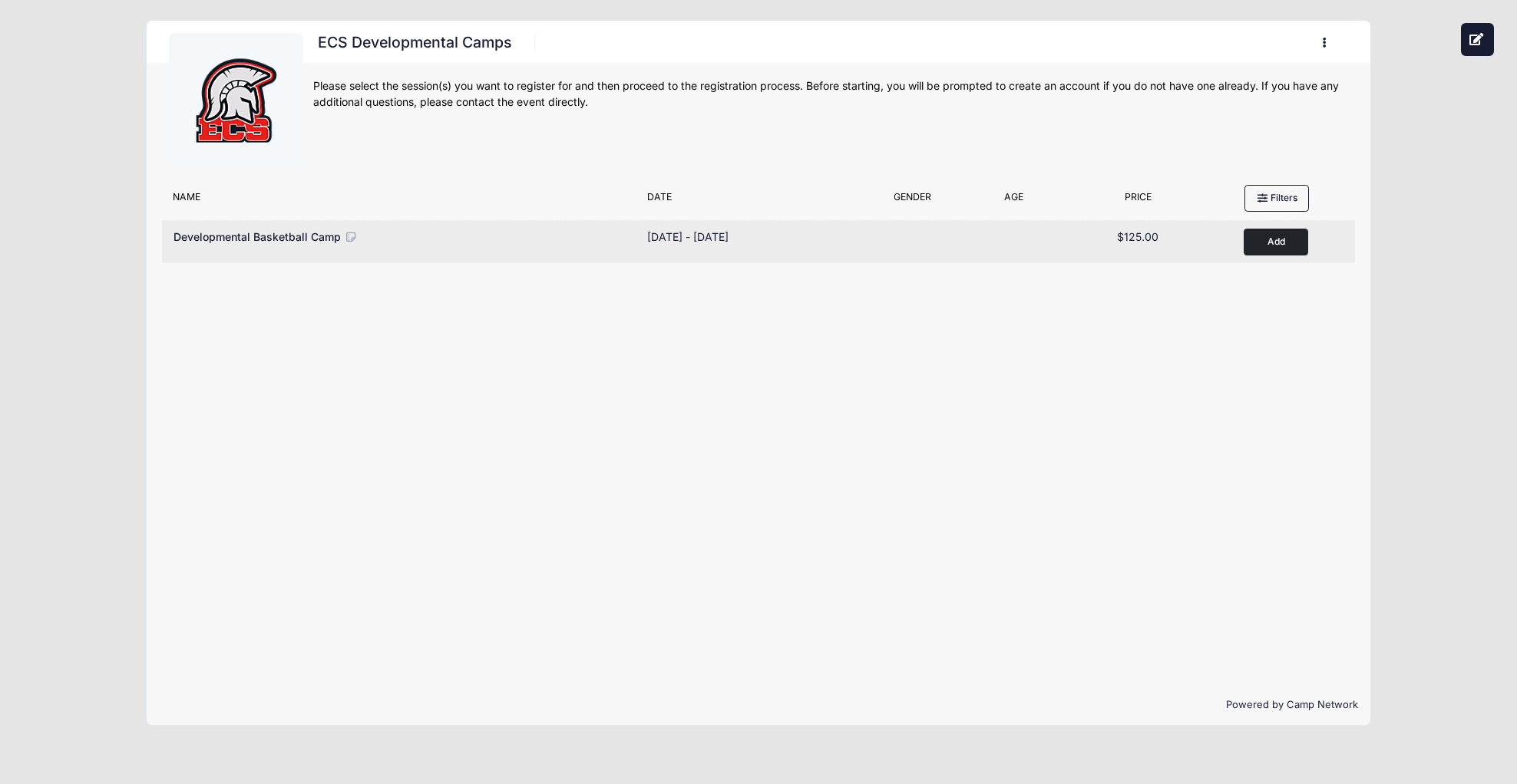
click at [344, 237] on icon at bounding box center [350, 237] width 14 height 11
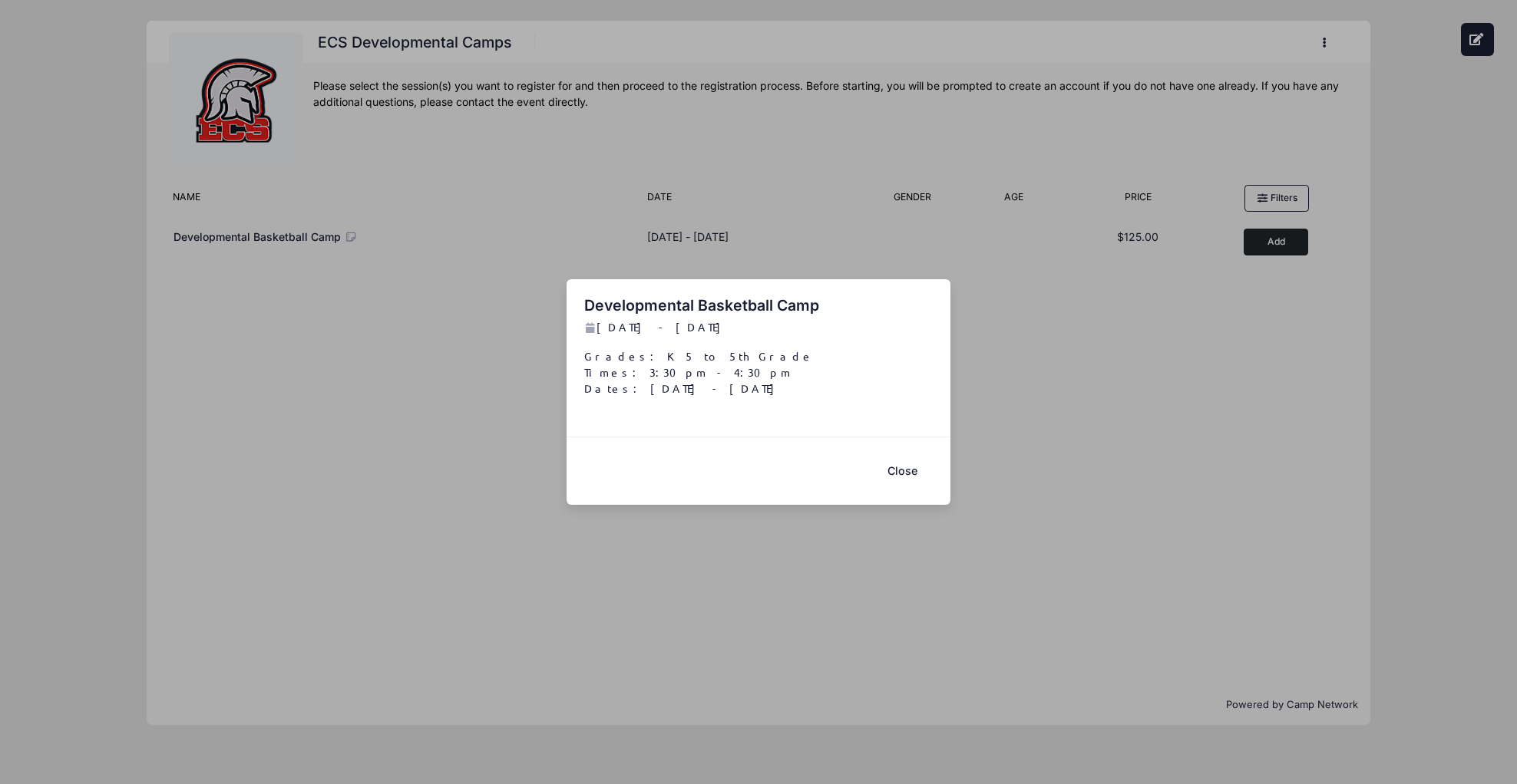
click at [908, 471] on button "Close" at bounding box center [901, 471] width 61 height 33
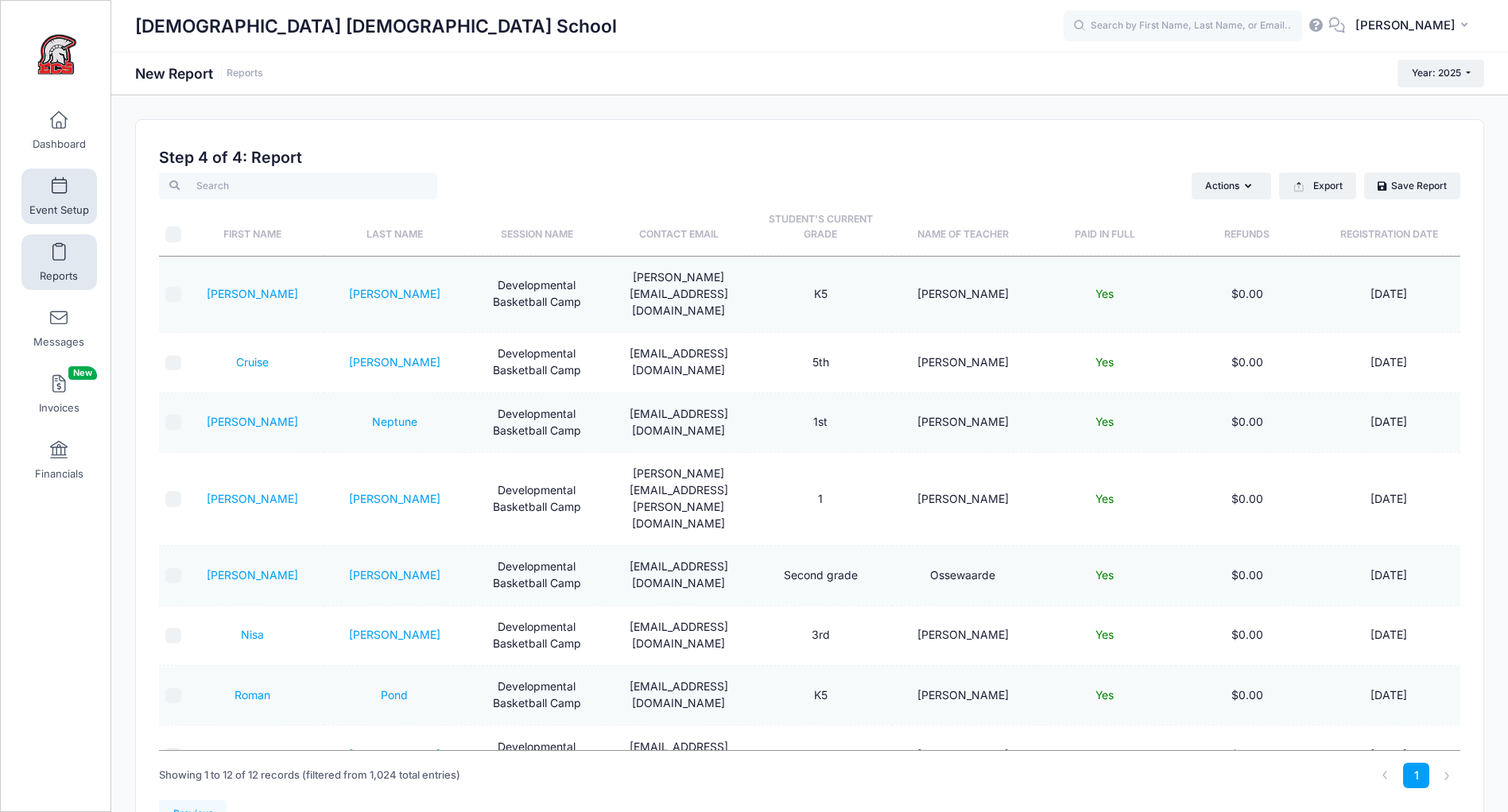
click at [59, 189] on span at bounding box center [59, 187] width 0 height 18
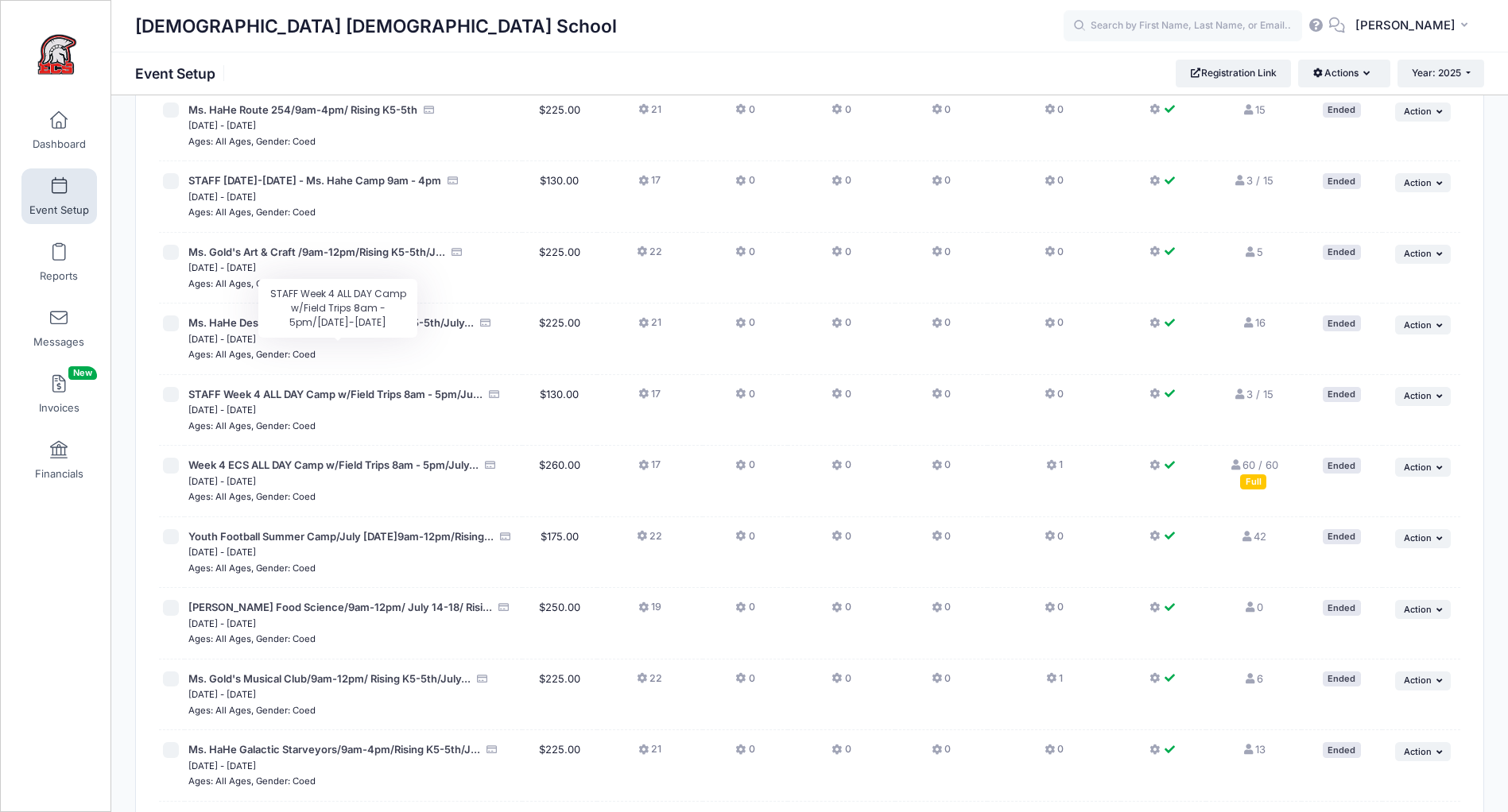
scroll to position [3098, 0]
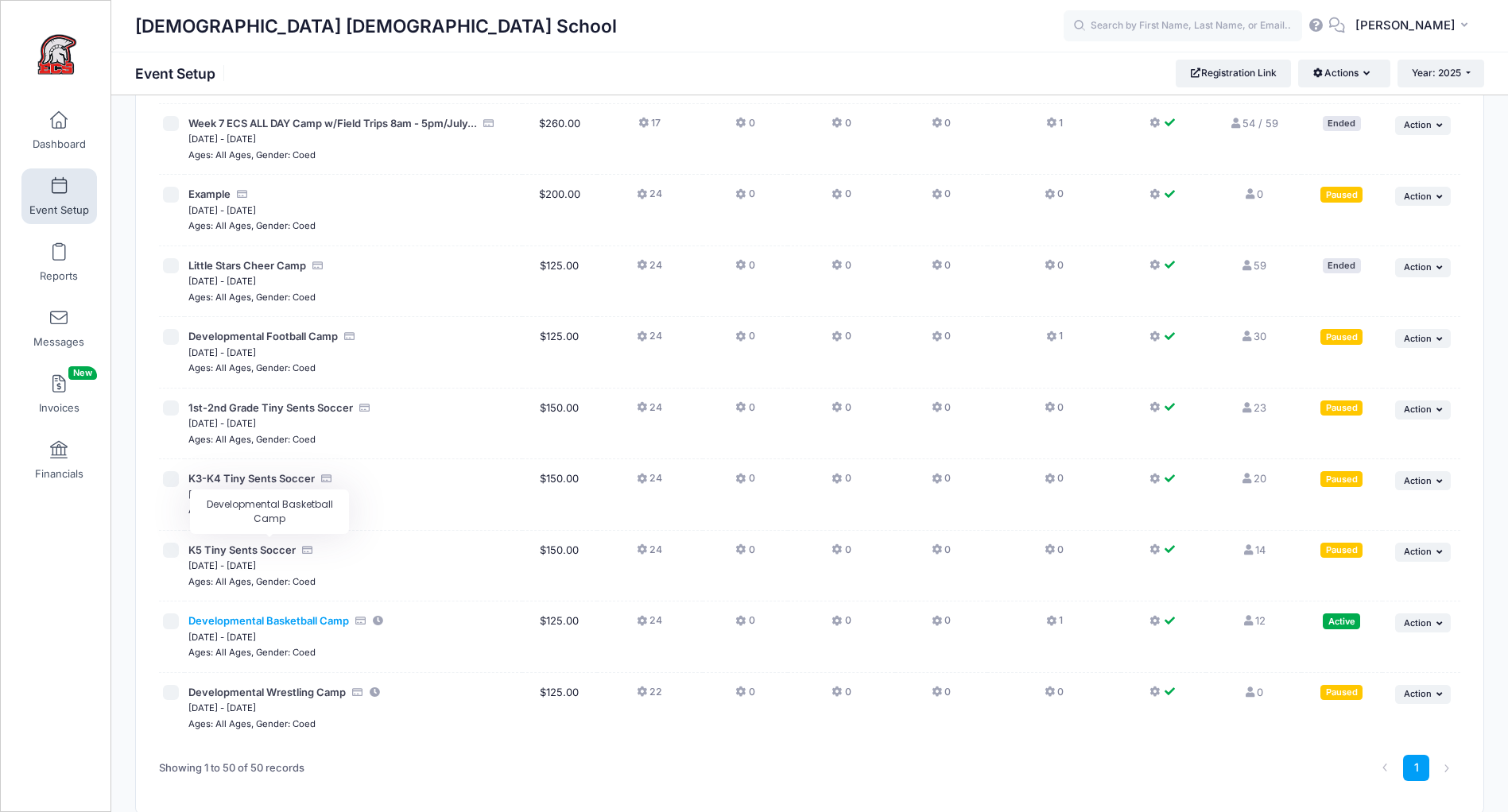
click at [259, 615] on span "Developmental Basketball Camp" at bounding box center [269, 621] width 160 height 12
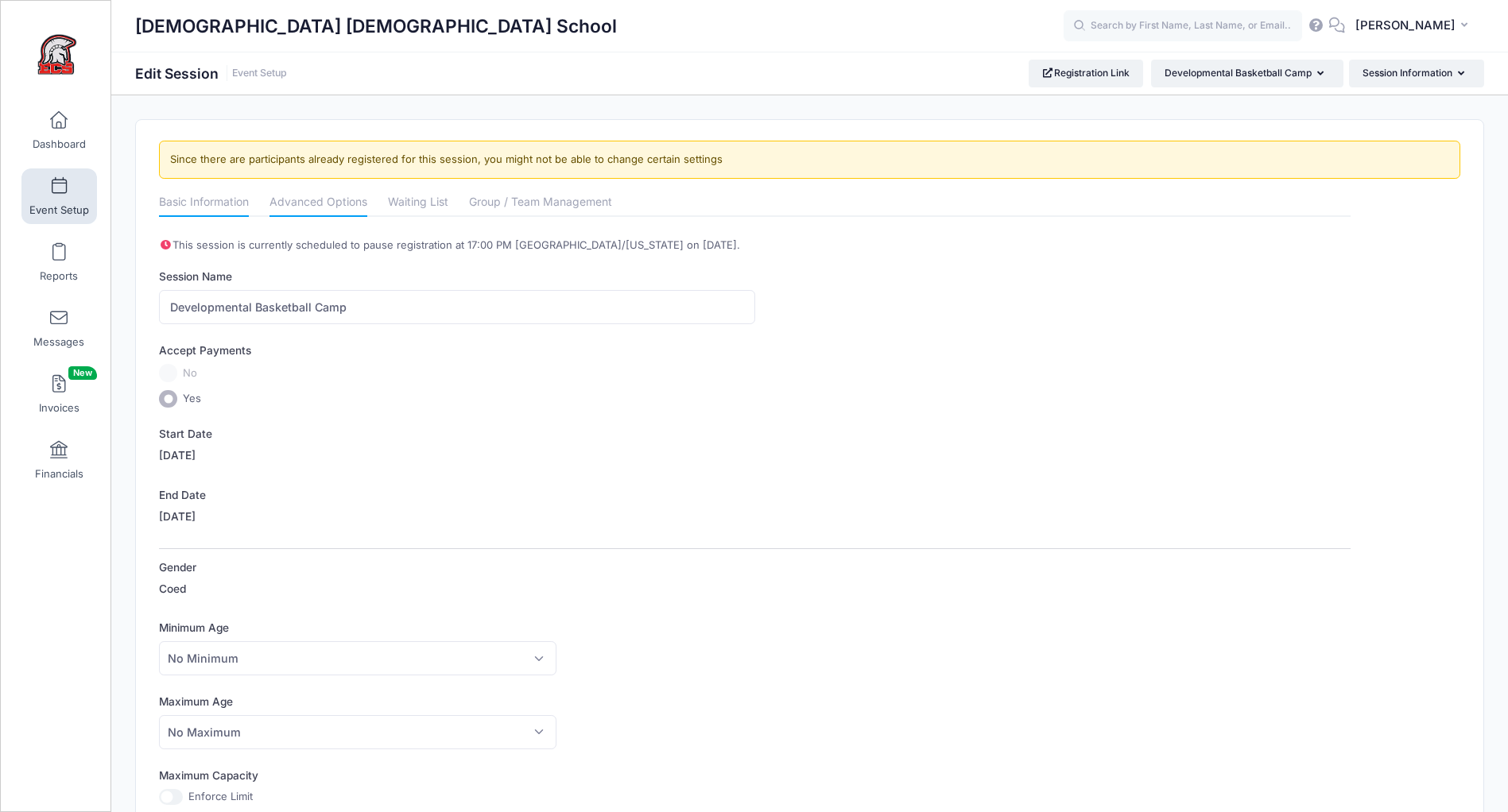
click at [306, 213] on link "Advanced Options" at bounding box center [319, 204] width 98 height 28
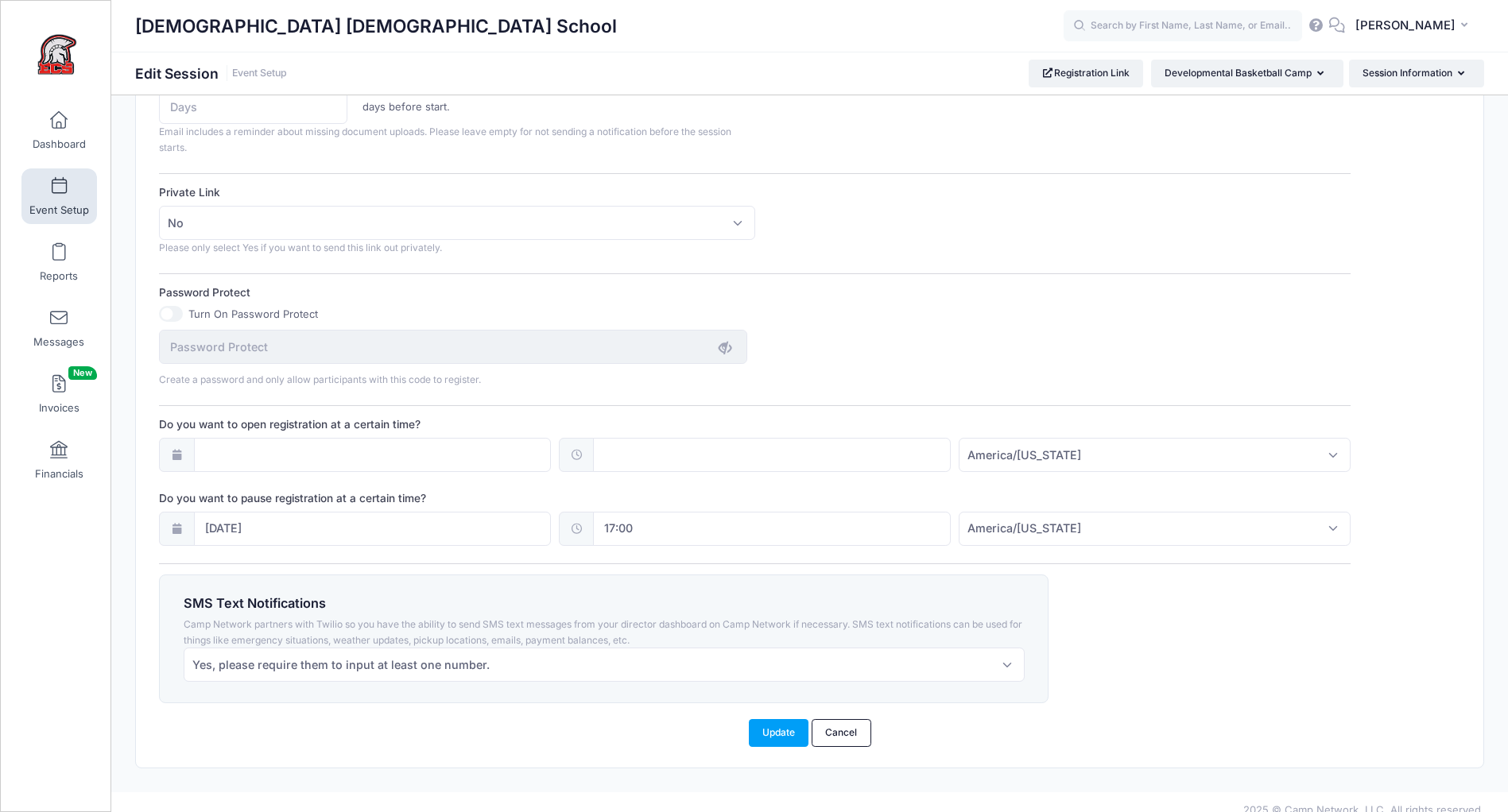
scroll to position [937, 0]
click at [178, 524] on icon at bounding box center [176, 524] width 12 height 11
click at [259, 529] on input "[DATE]" at bounding box center [373, 527] width 358 height 34
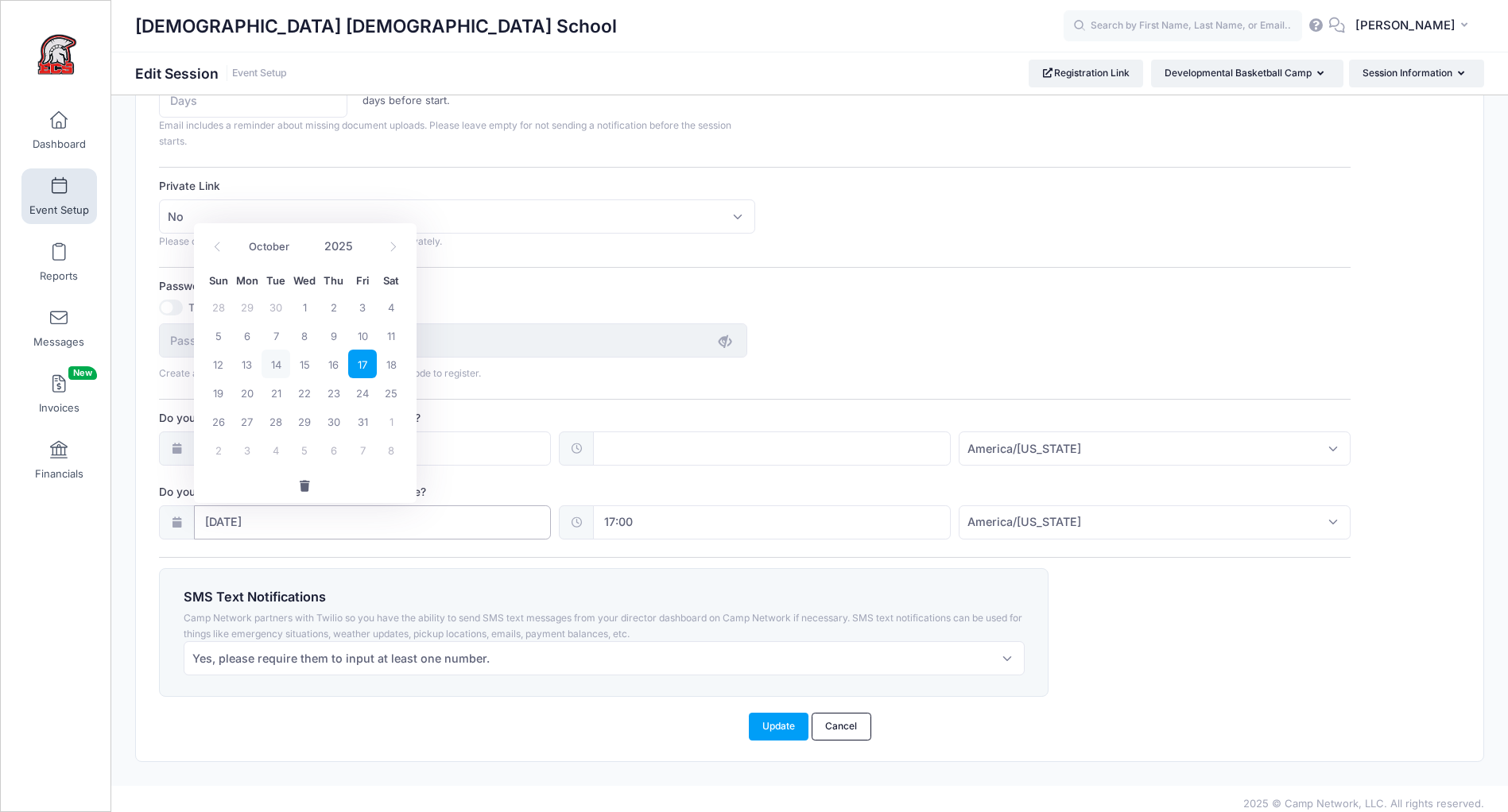
scroll to position [942, 0]
click at [244, 388] on span "20" at bounding box center [247, 390] width 28 height 28
type input "[DATE]"
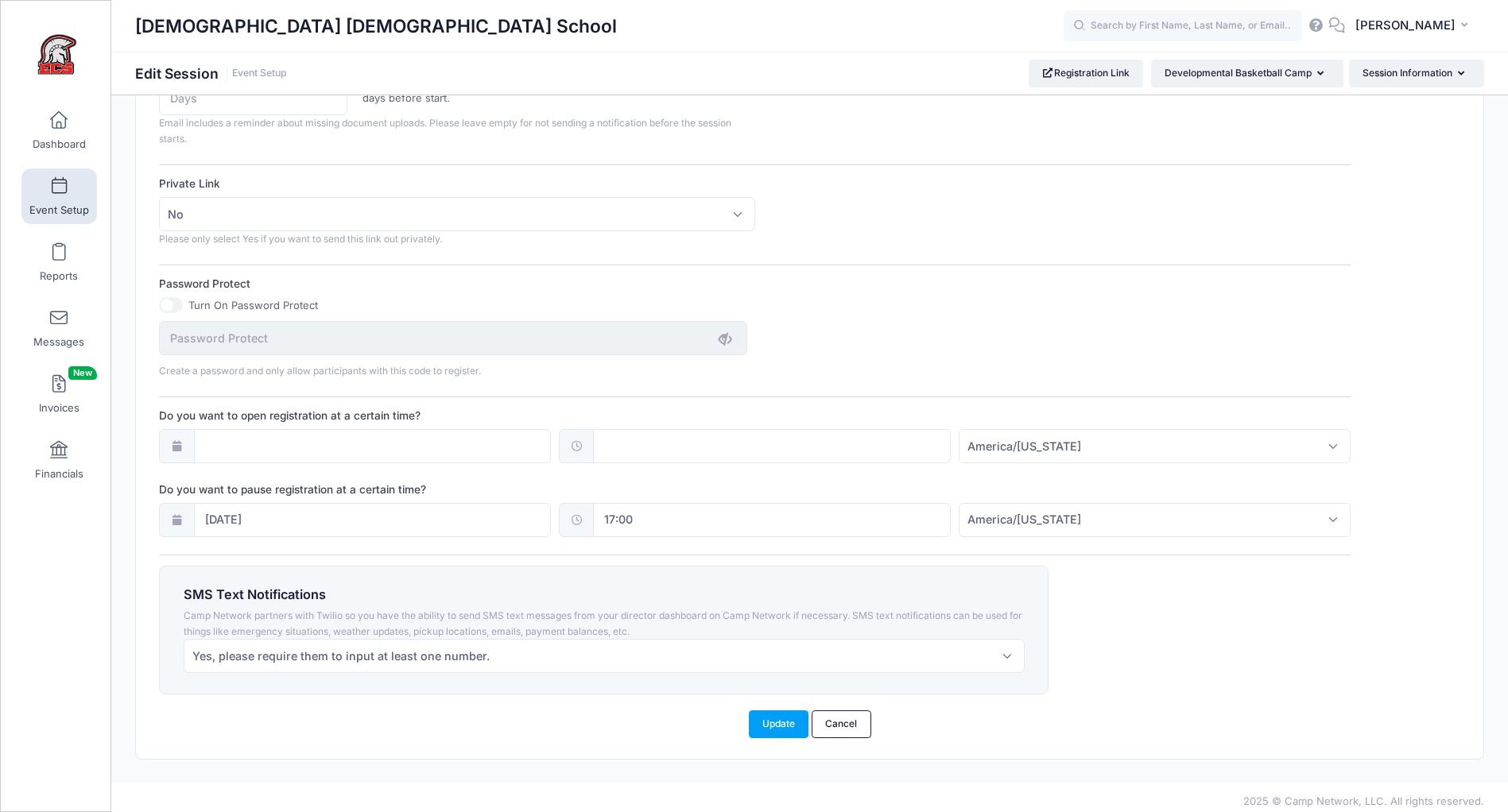
click at [616, 521] on input "17:00" at bounding box center [772, 520] width 358 height 34
type input "10"
click at [799, 556] on span "PM" at bounding box center [795, 555] width 40 height 32
type input "10:00"
click at [1160, 591] on div "SMS Text Notifications Camp Network partners with Twilio so you have the abilit…" at bounding box center [755, 630] width 1206 height 129
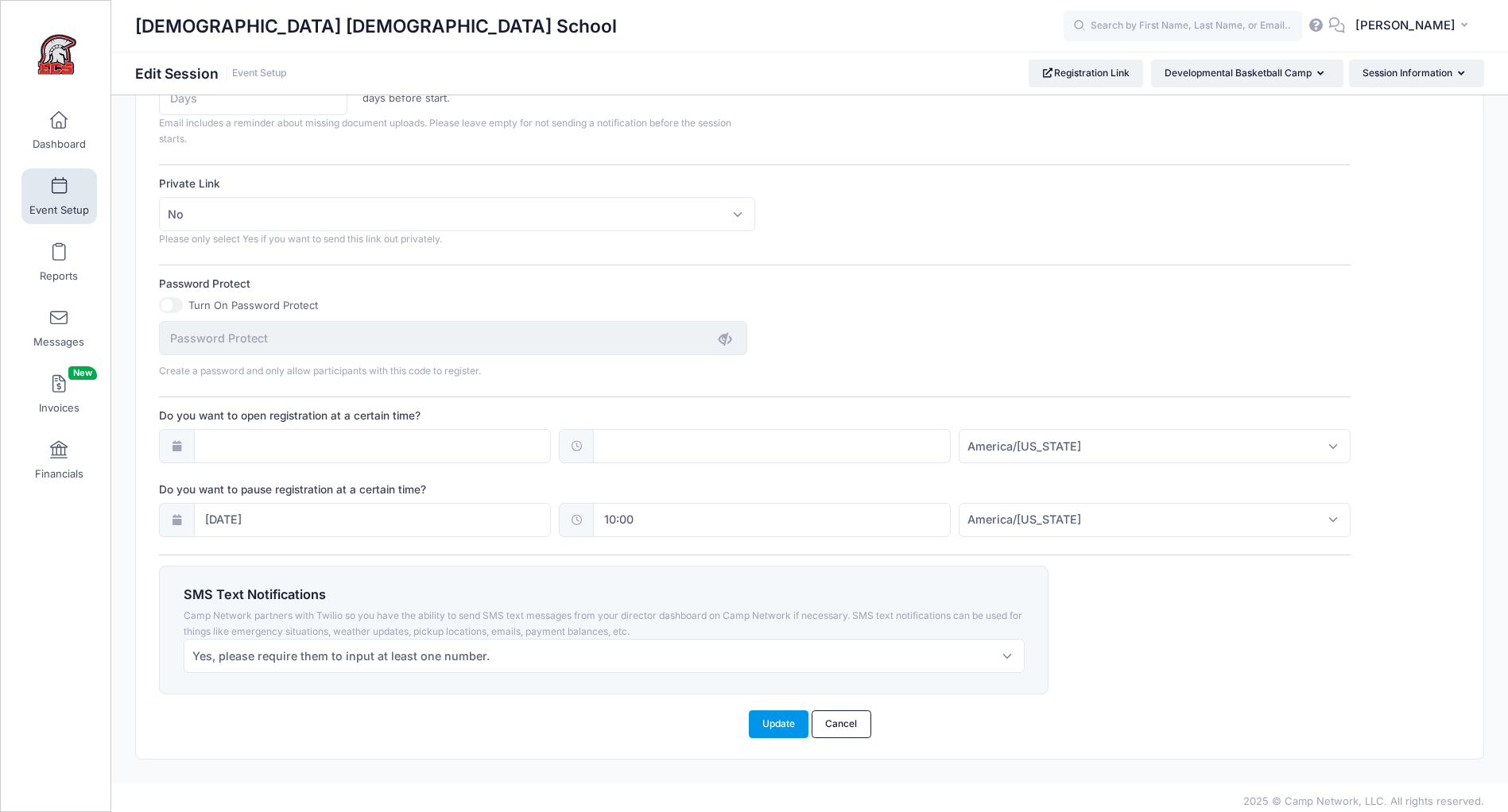
click at [780, 724] on button "Update" at bounding box center [779, 724] width 60 height 27
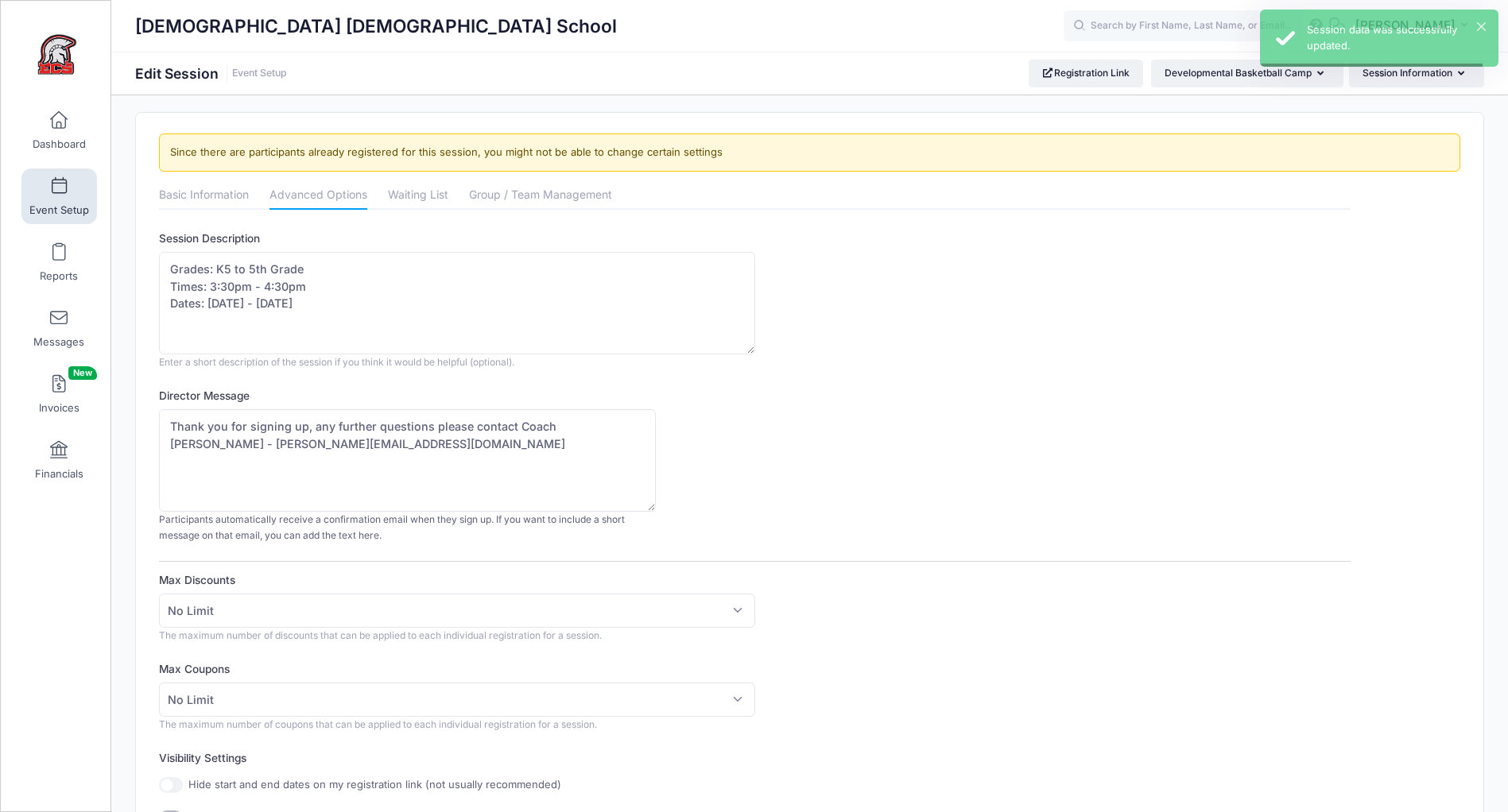
scroll to position [0, 0]
